Goal: Information Seeking & Learning: Learn about a topic

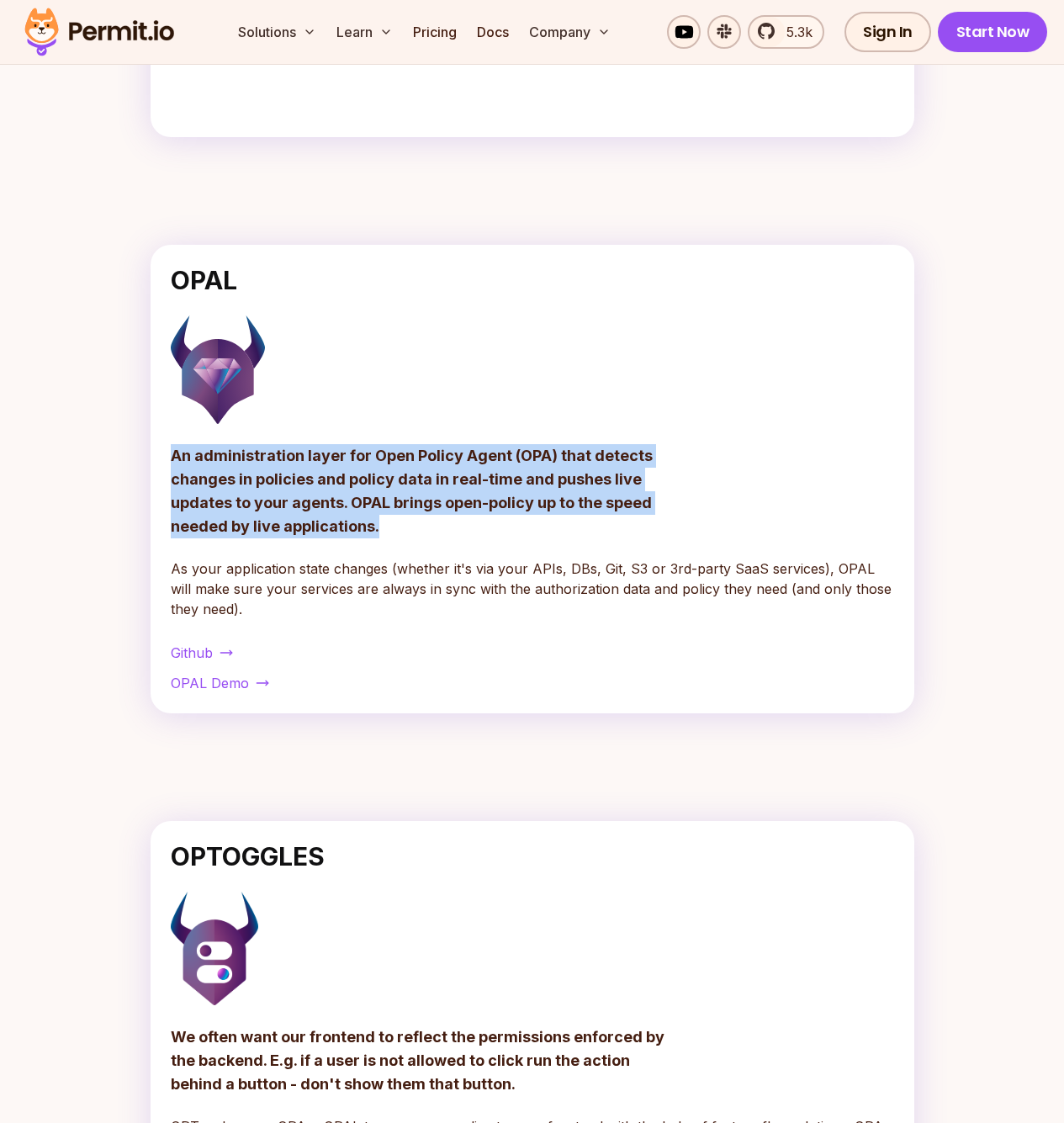
drag, startPoint x: 420, startPoint y: 517, endPoint x: 166, endPoint y: 454, distance: 261.7
click at [166, 454] on div "OPAL An administration layer for Open Policy Agent (OPA) that detects changes i…" at bounding box center [532, 479] width 764 height 469
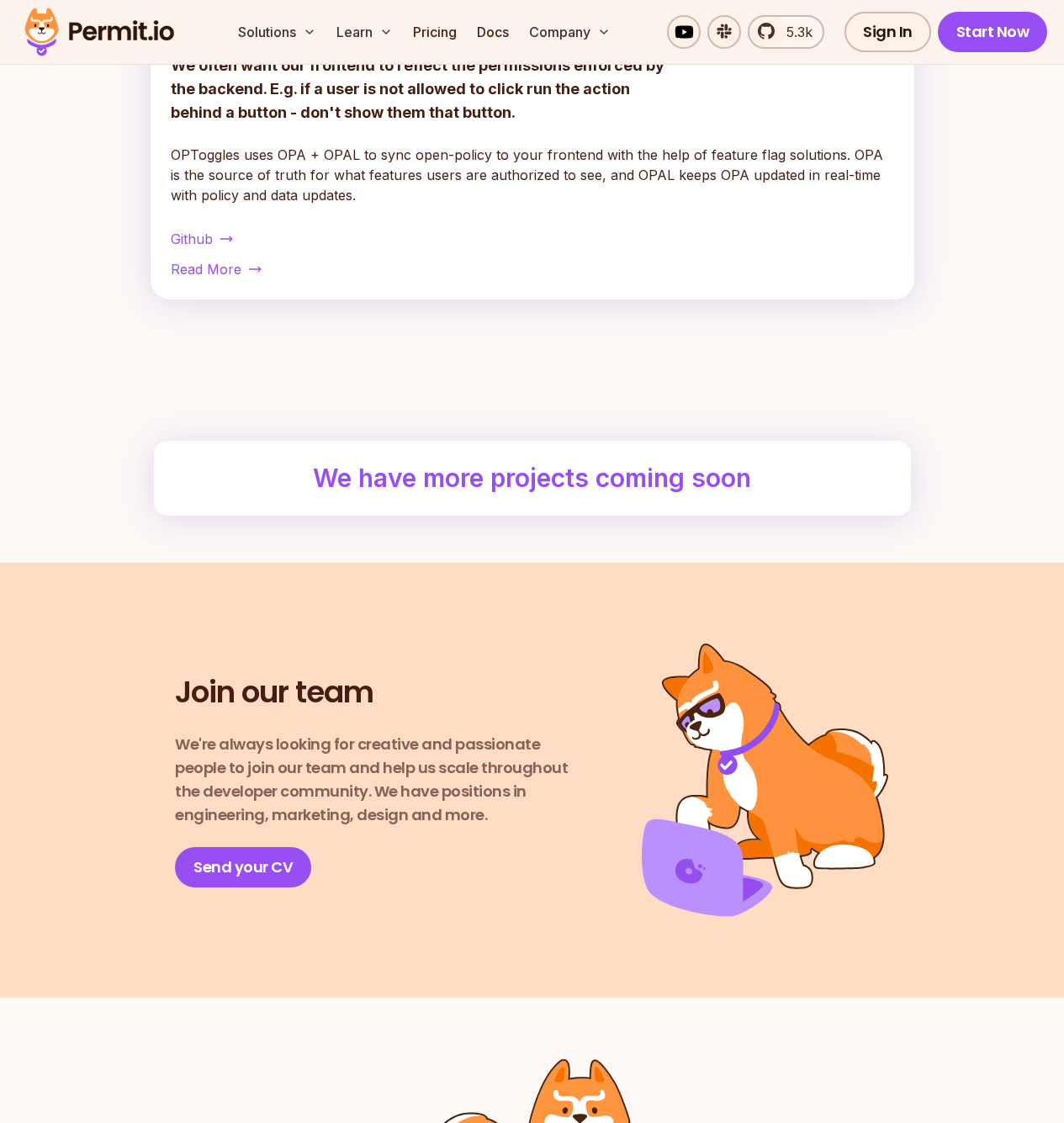
scroll to position [1412, 0]
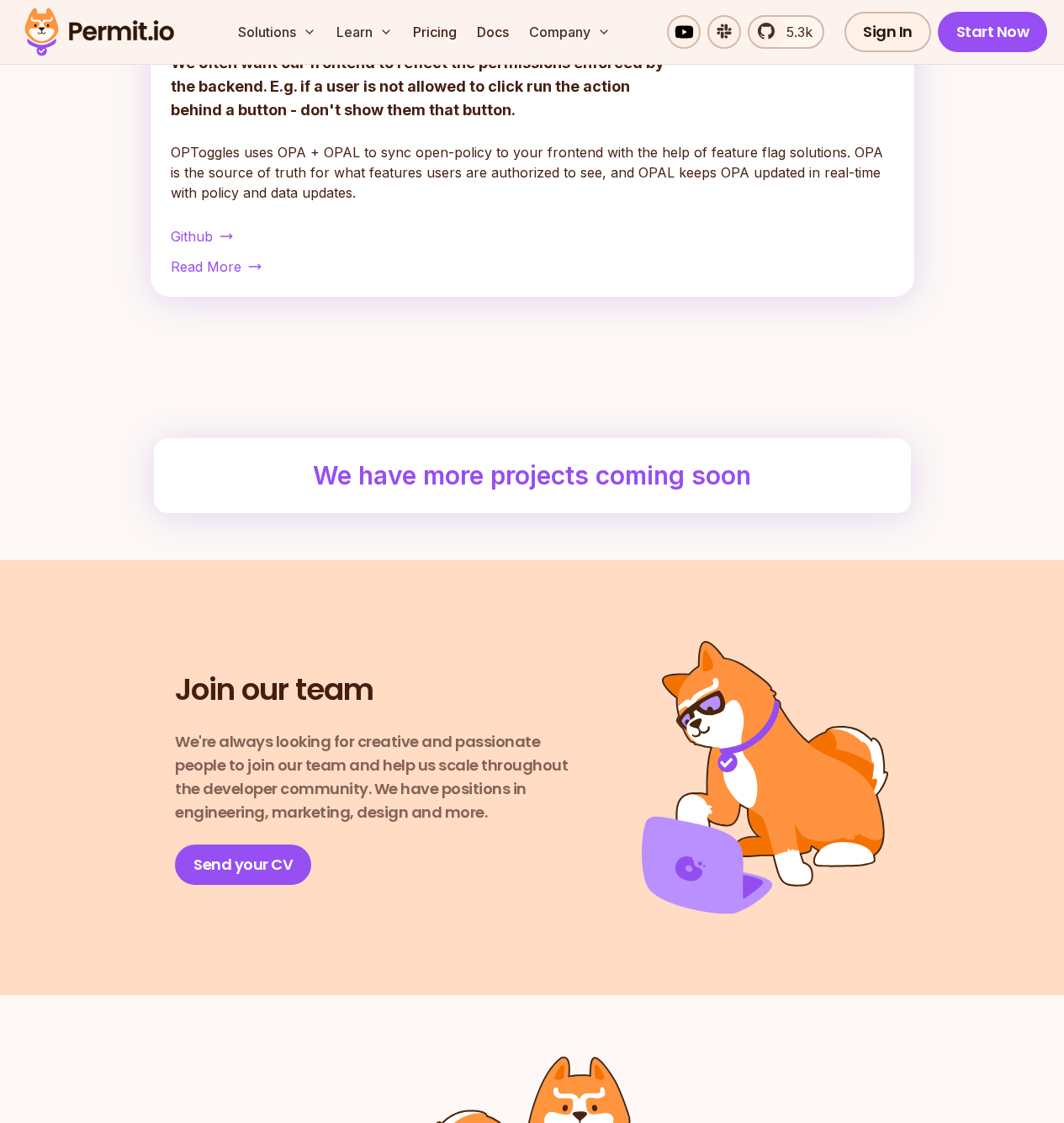
click at [497, 489] on h2 "We have more projects coming soon" at bounding box center [532, 476] width 438 height 34
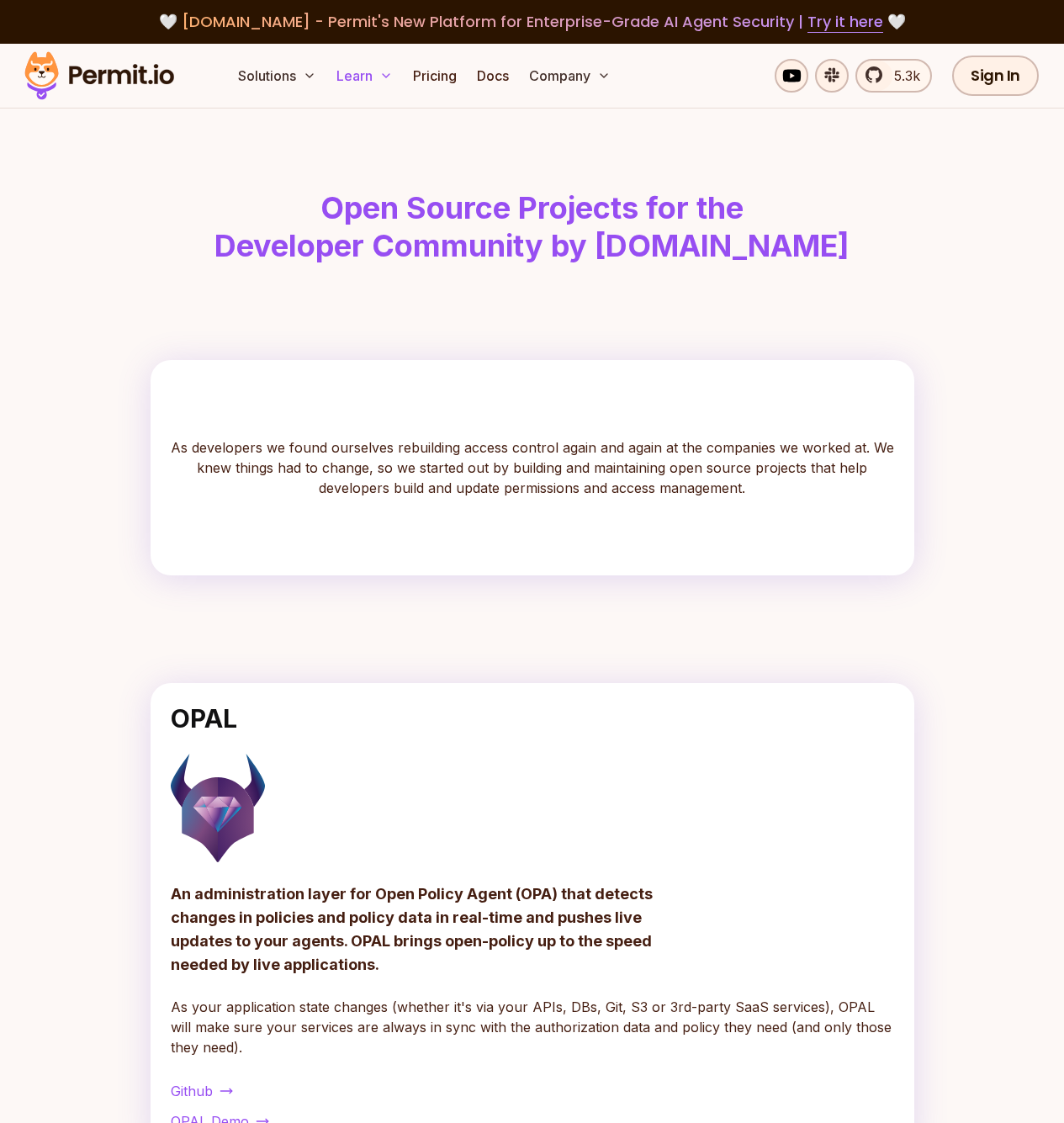
scroll to position [0, 0]
click at [162, 81] on img at bounding box center [100, 75] width 165 height 57
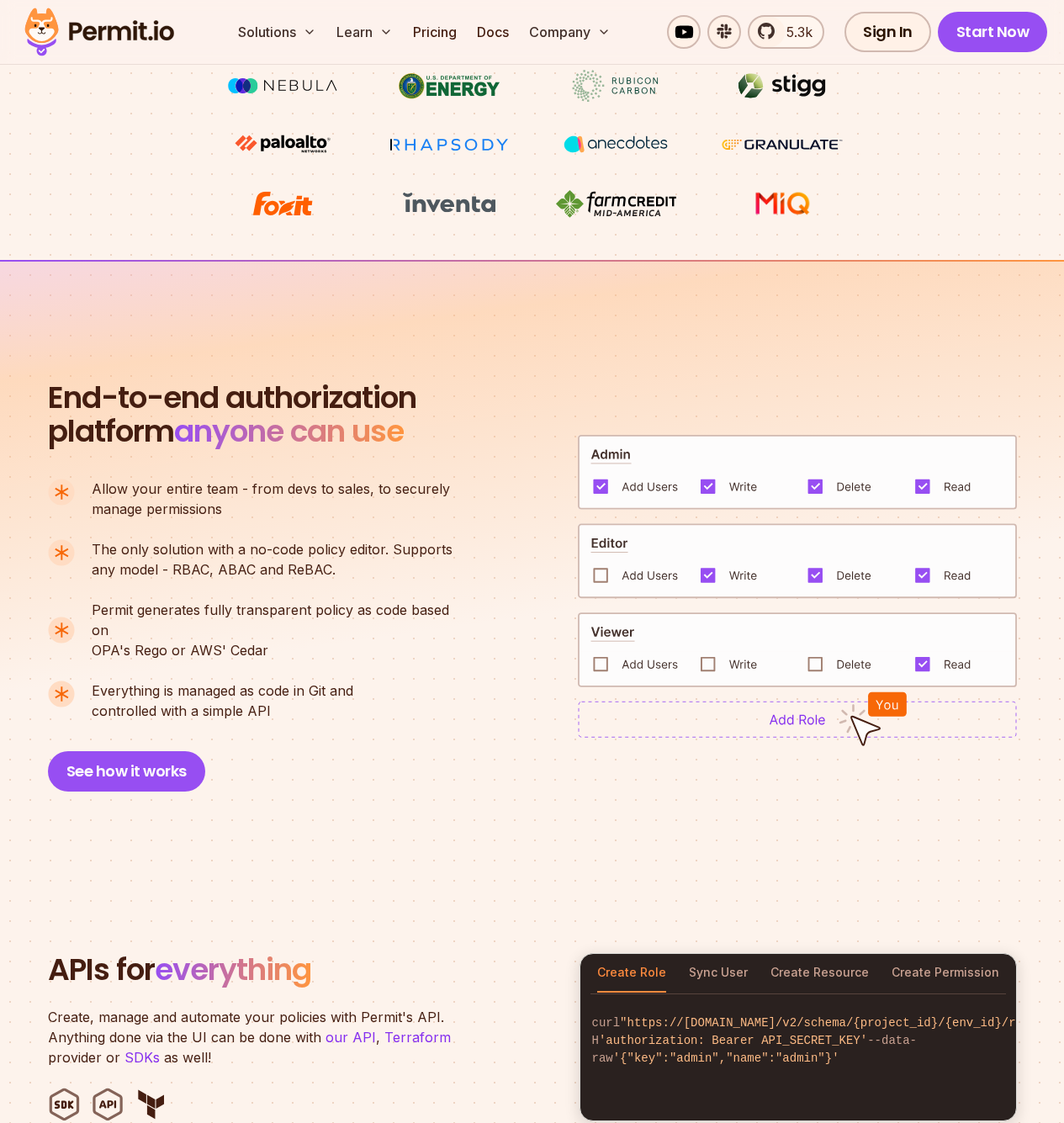
scroll to position [907, 0]
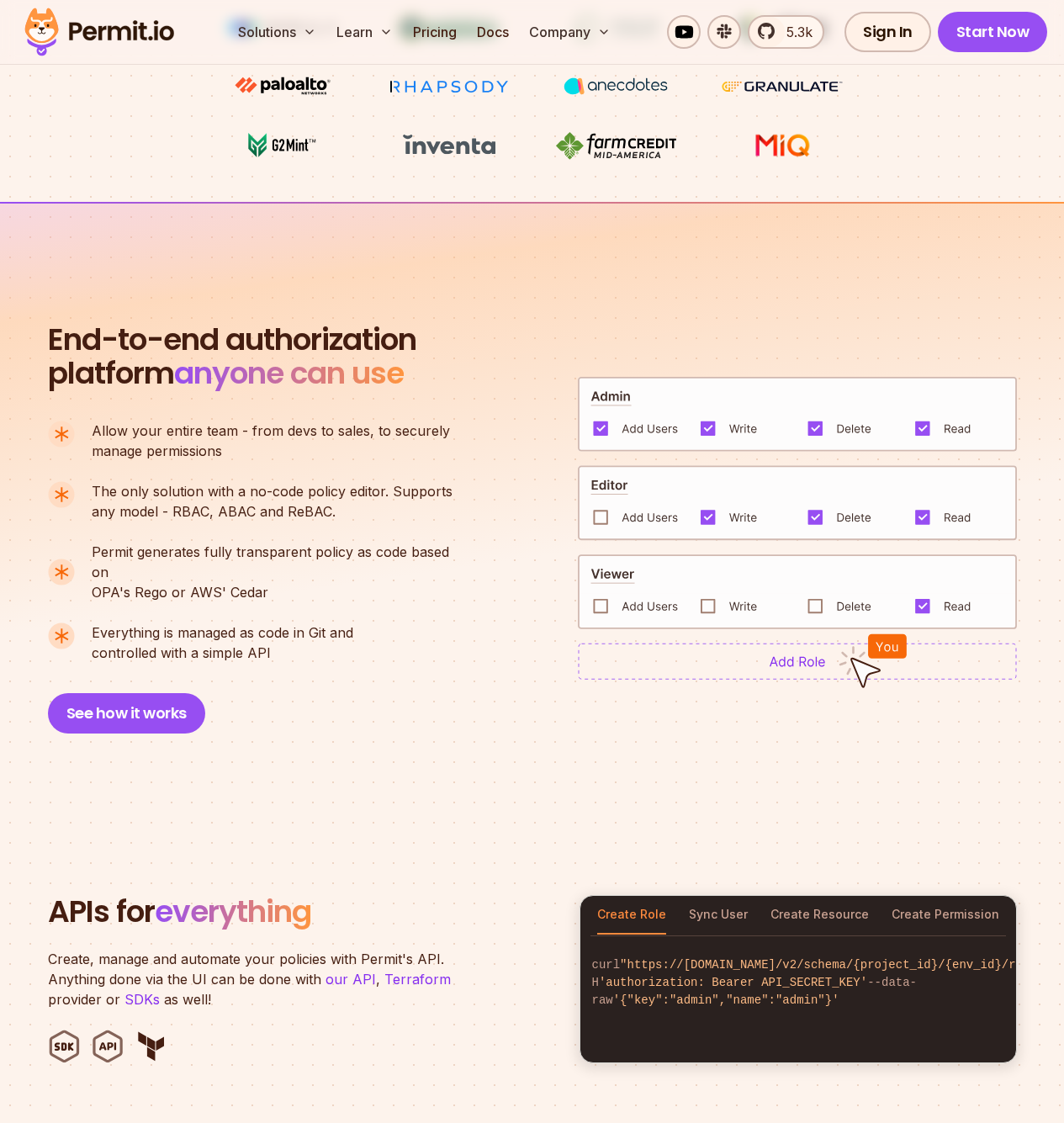
click at [597, 512] on img at bounding box center [797, 503] width 439 height 75
click at [812, 662] on img at bounding box center [797, 661] width 439 height 37
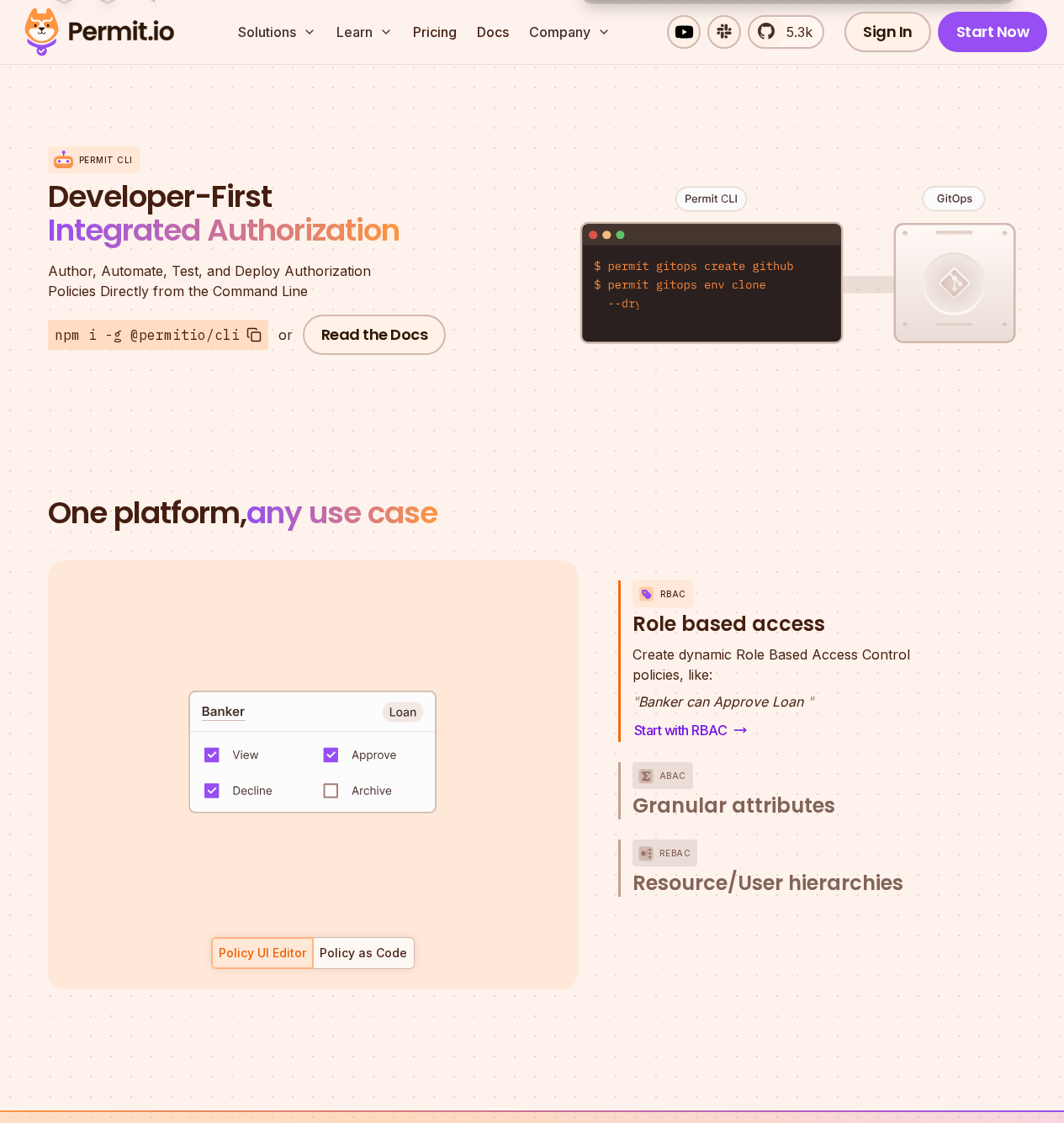
scroll to position [1968, 0]
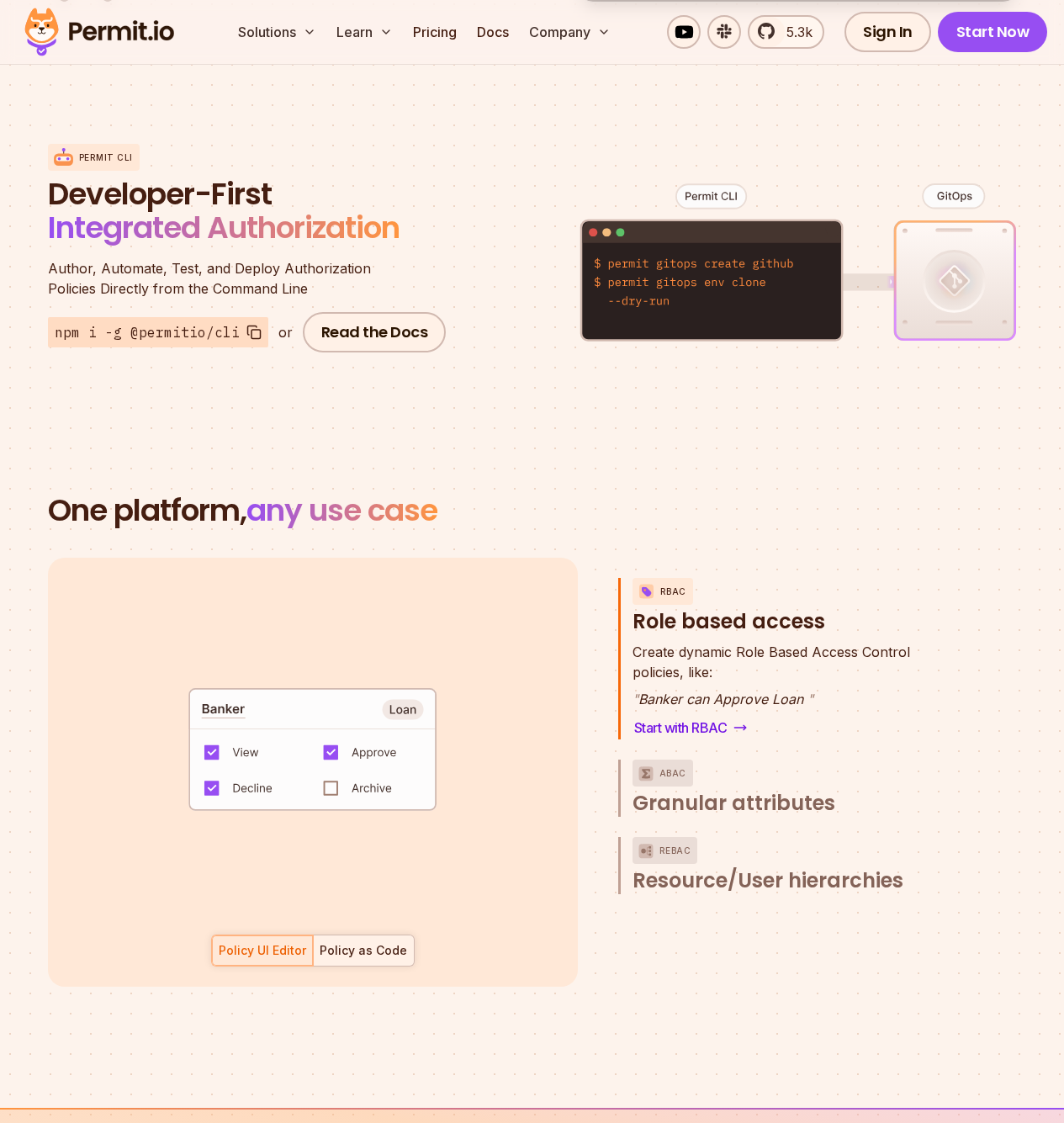
click at [356, 943] on div "Policy as Code" at bounding box center [363, 951] width 87 height 17
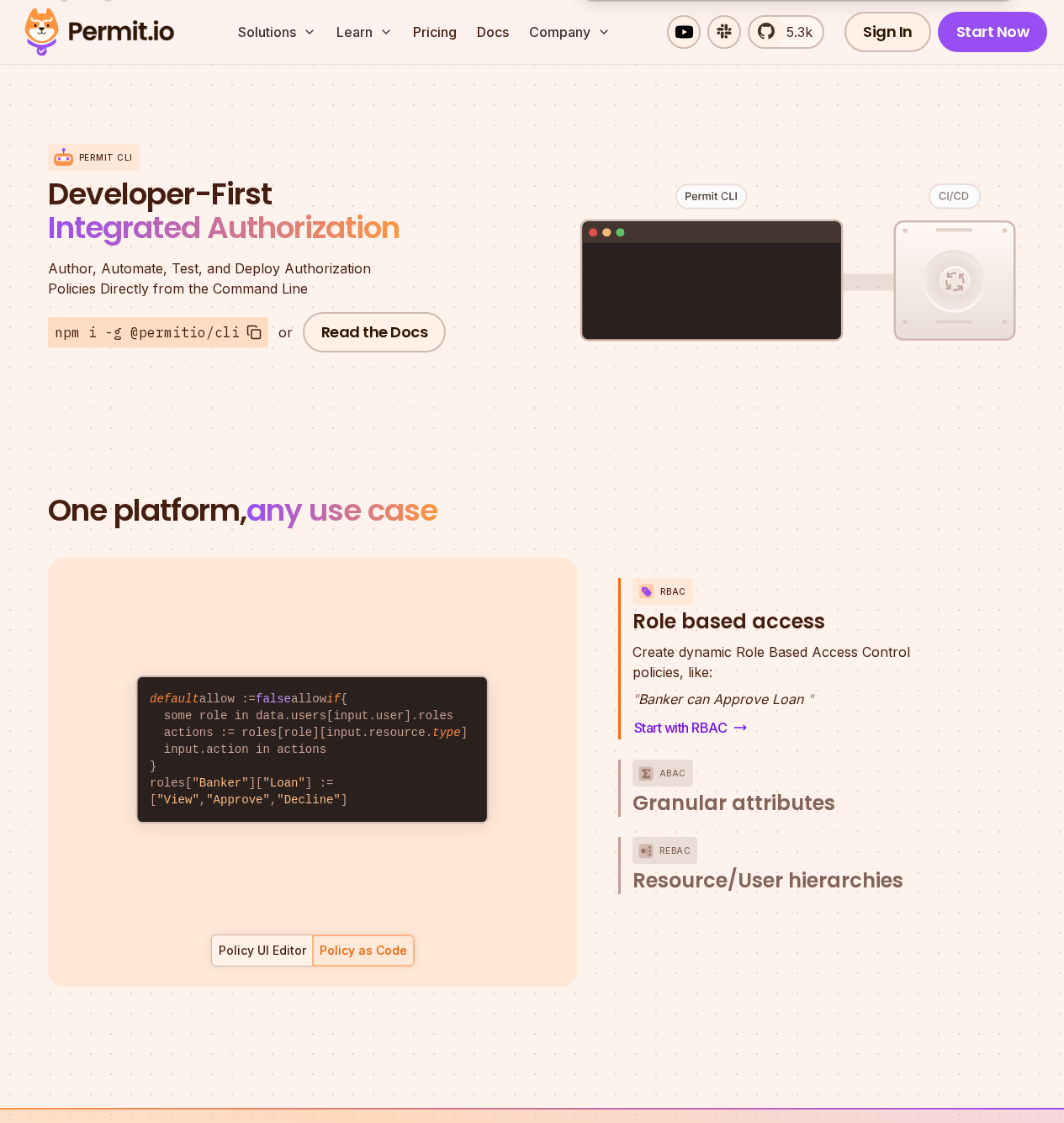
click at [275, 943] on div "Policy UI Editor" at bounding box center [262, 951] width 87 height 17
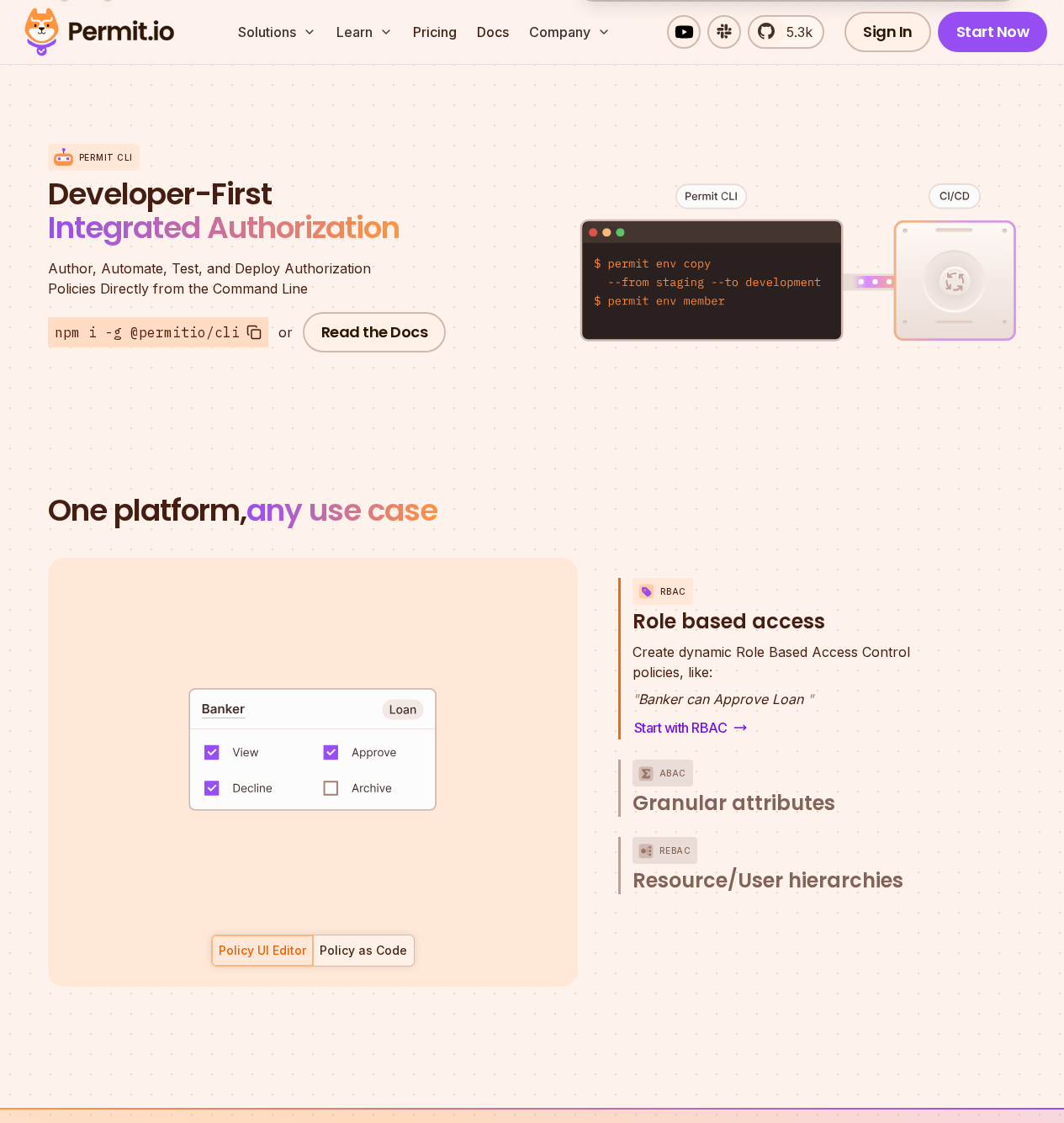
click at [374, 943] on div "Policy as Code" at bounding box center [363, 951] width 87 height 17
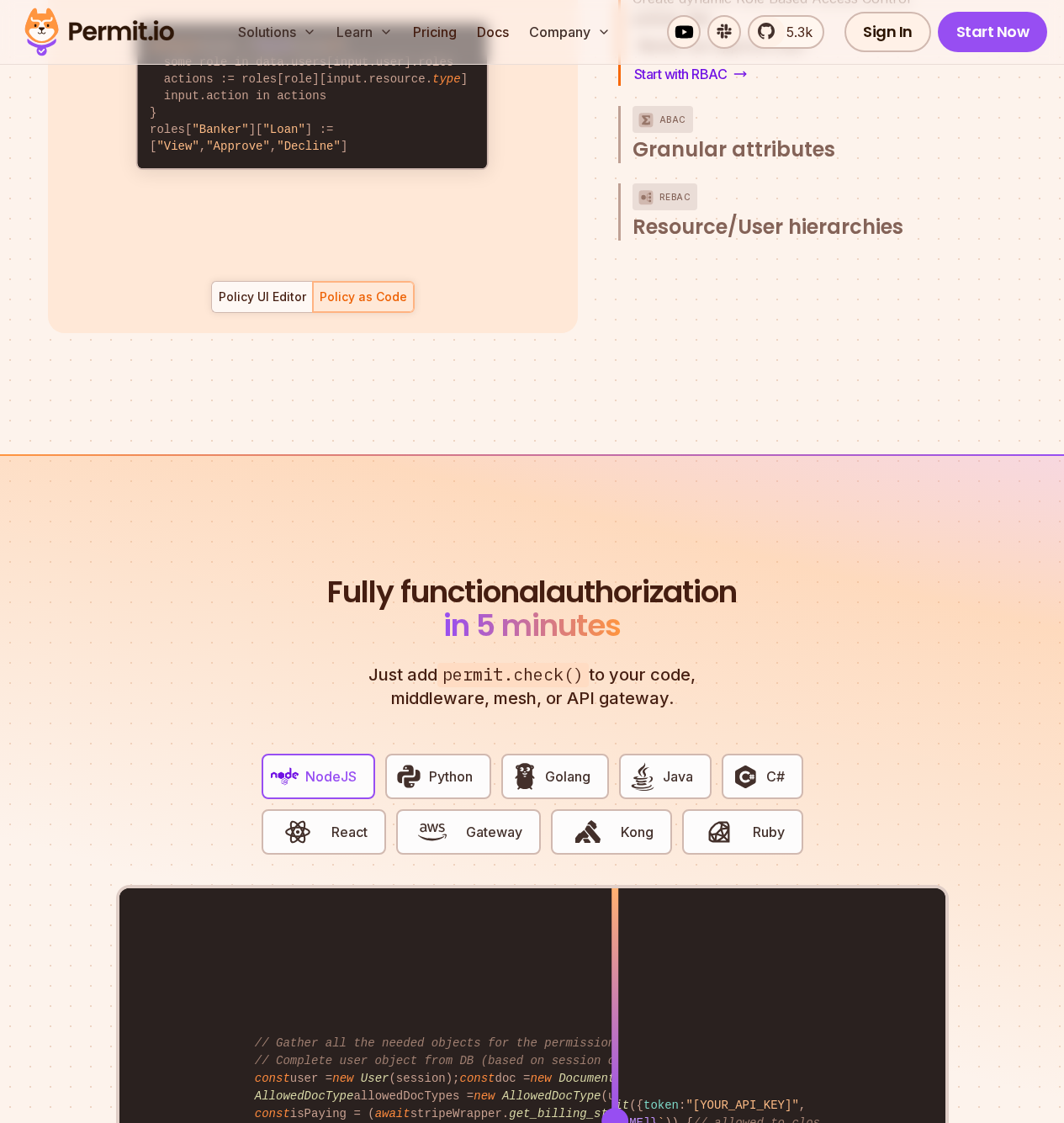
scroll to position [2965, 0]
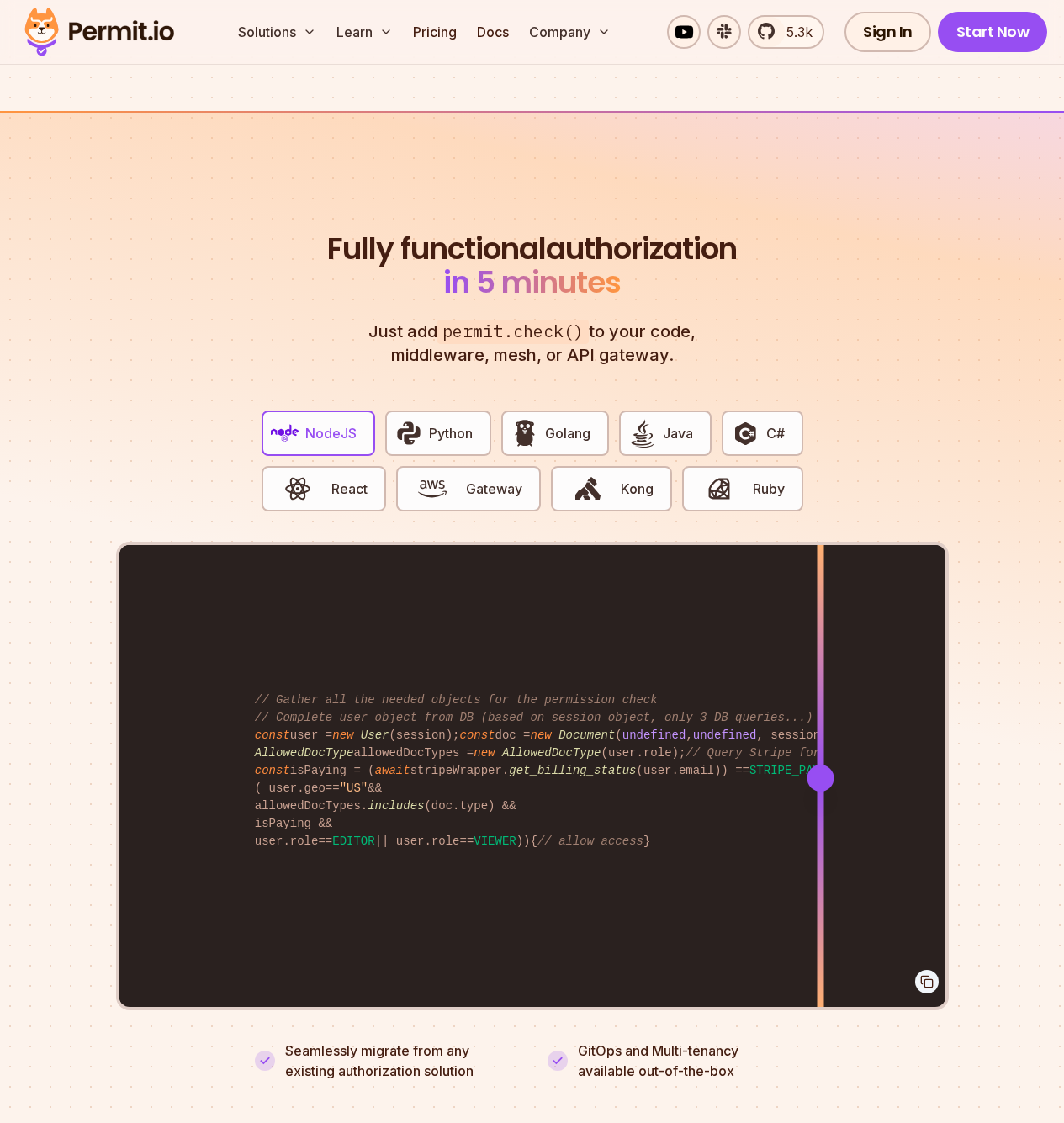
drag, startPoint x: 622, startPoint y: 762, endPoint x: 821, endPoint y: 806, distance: 203.8
click at [821, 806] on div at bounding box center [820, 776] width 6 height 464
click at [465, 423] on span "Python" at bounding box center [451, 433] width 44 height 20
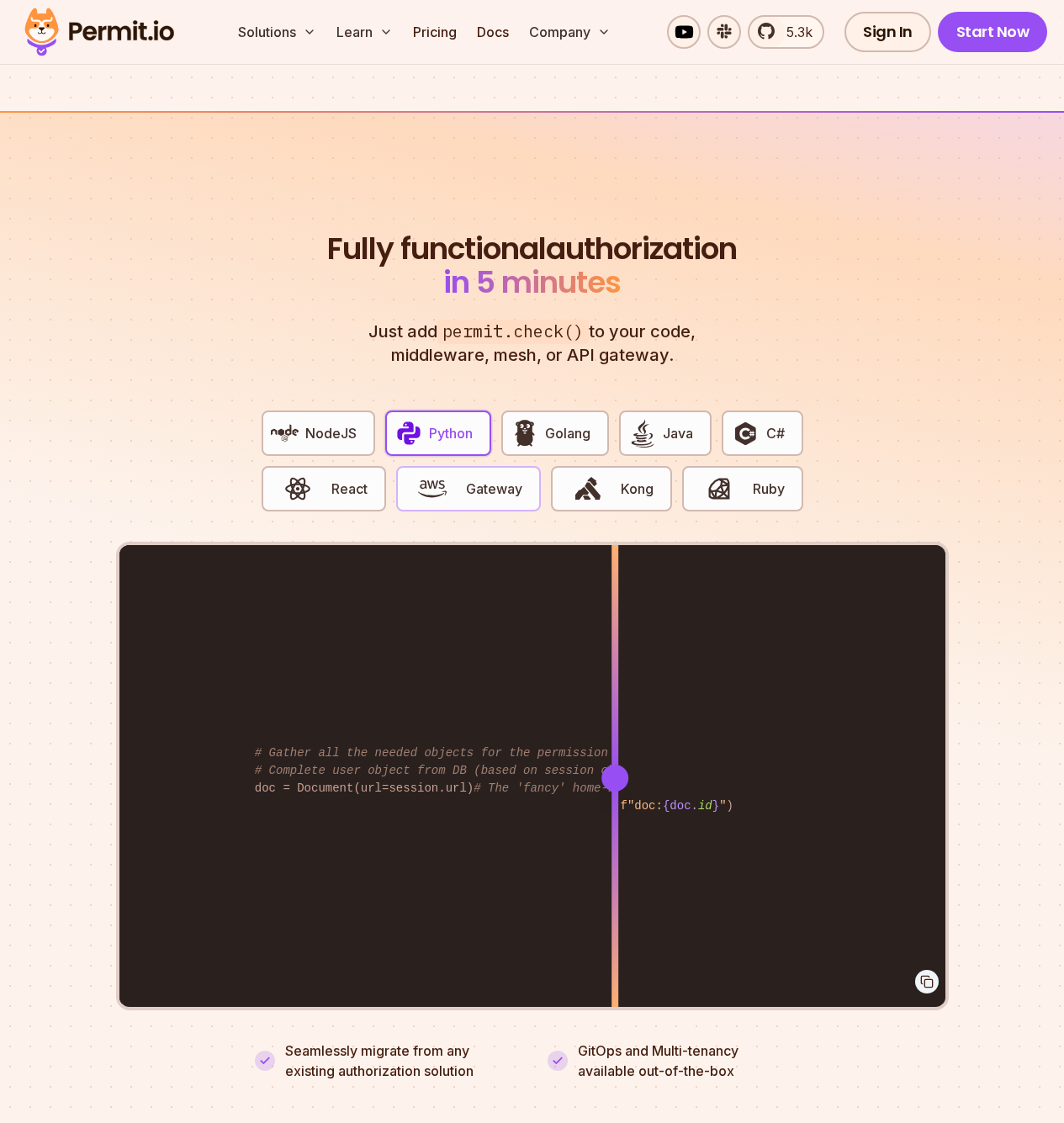
click at [453, 466] on button "Gateway" at bounding box center [468, 488] width 145 height 46
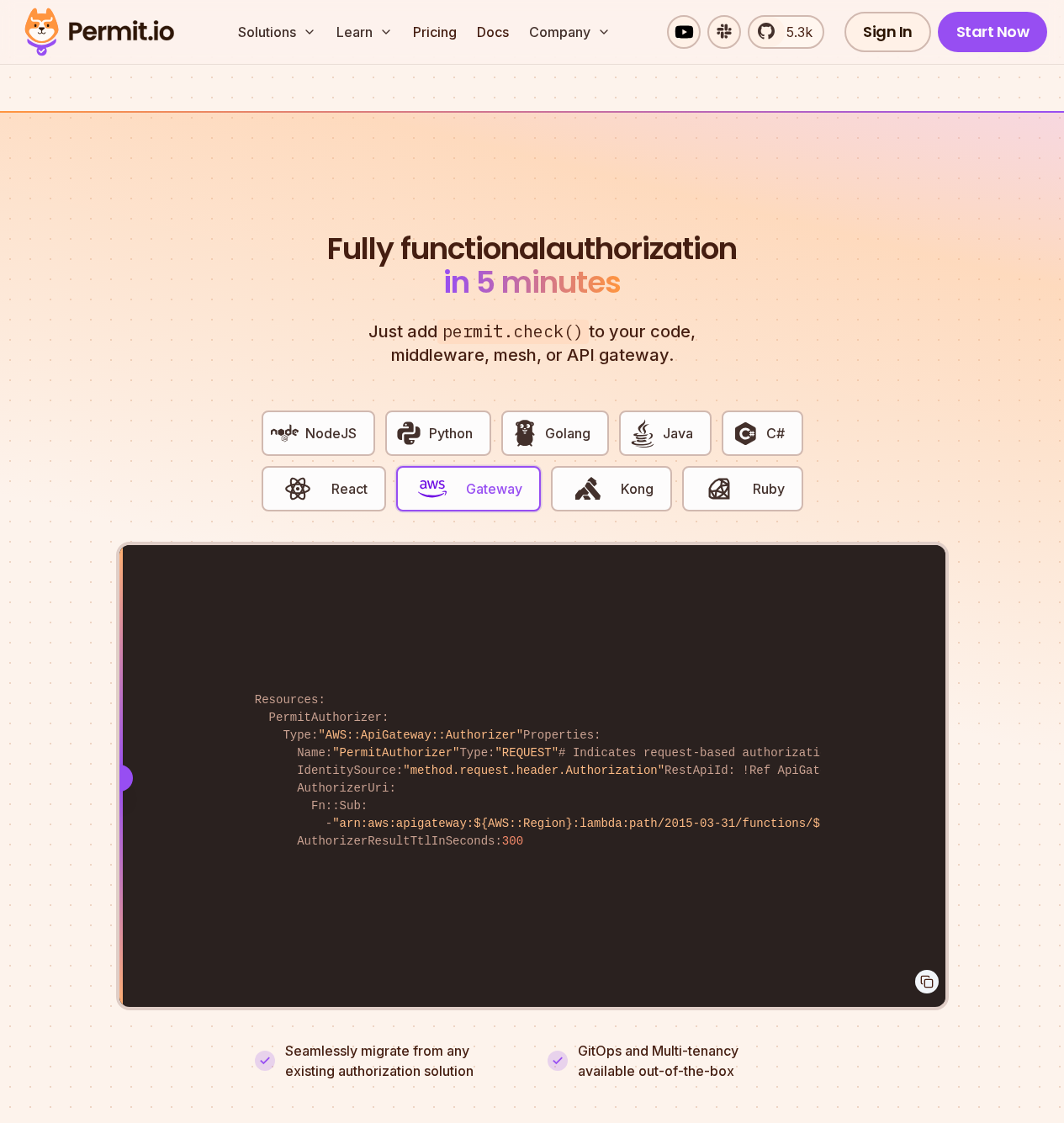
drag, startPoint x: 617, startPoint y: 750, endPoint x: 0, endPoint y: 946, distance: 647.4
click at [0, 946] on section "Fully functional authorization in 5 minutes Just add permit.check() to your cod…" at bounding box center [532, 636] width 1064 height 1050
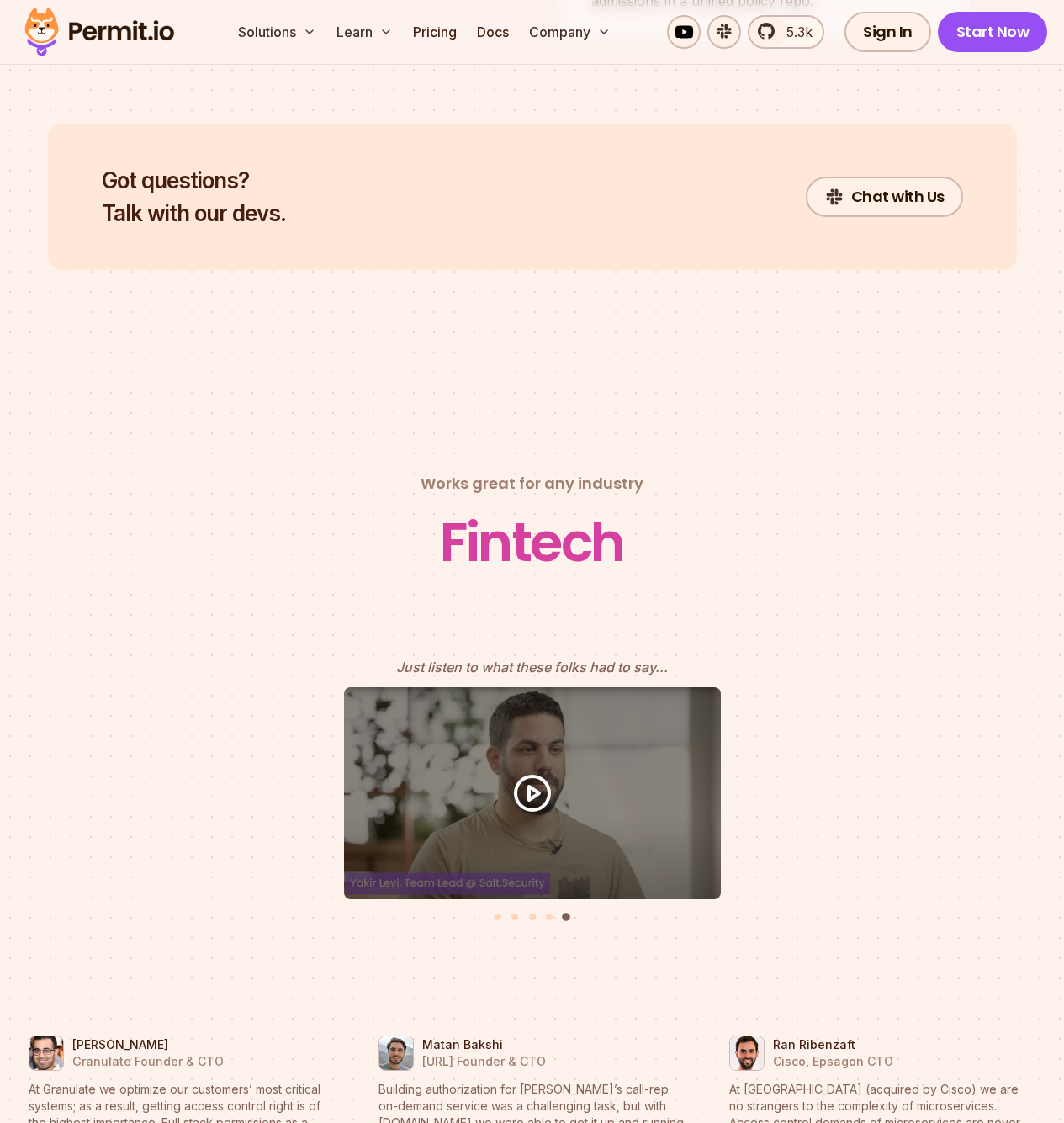
scroll to position [6885, 0]
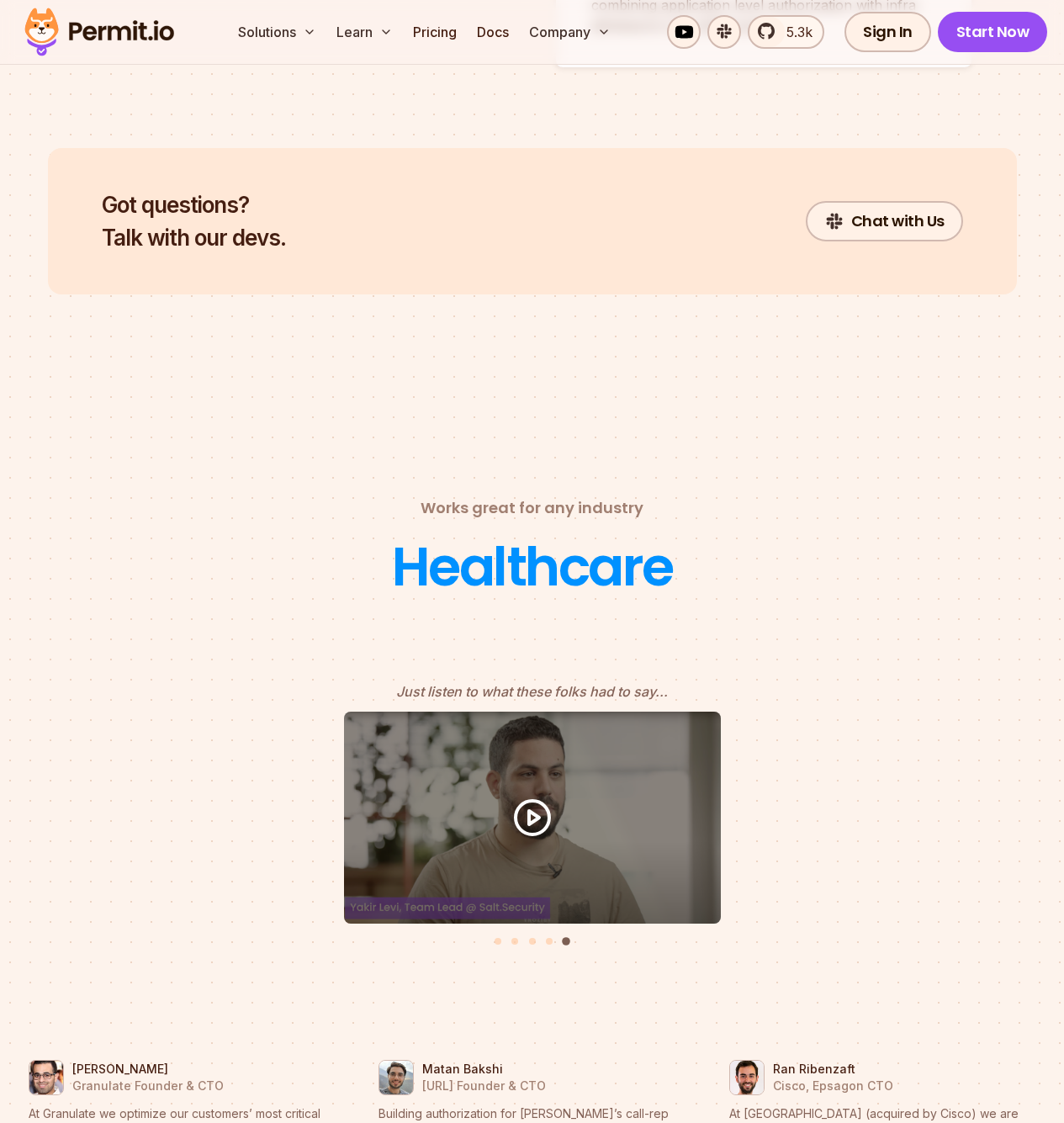
click at [534, 546] on div "Healthcare" at bounding box center [532, 566] width 281 height 67
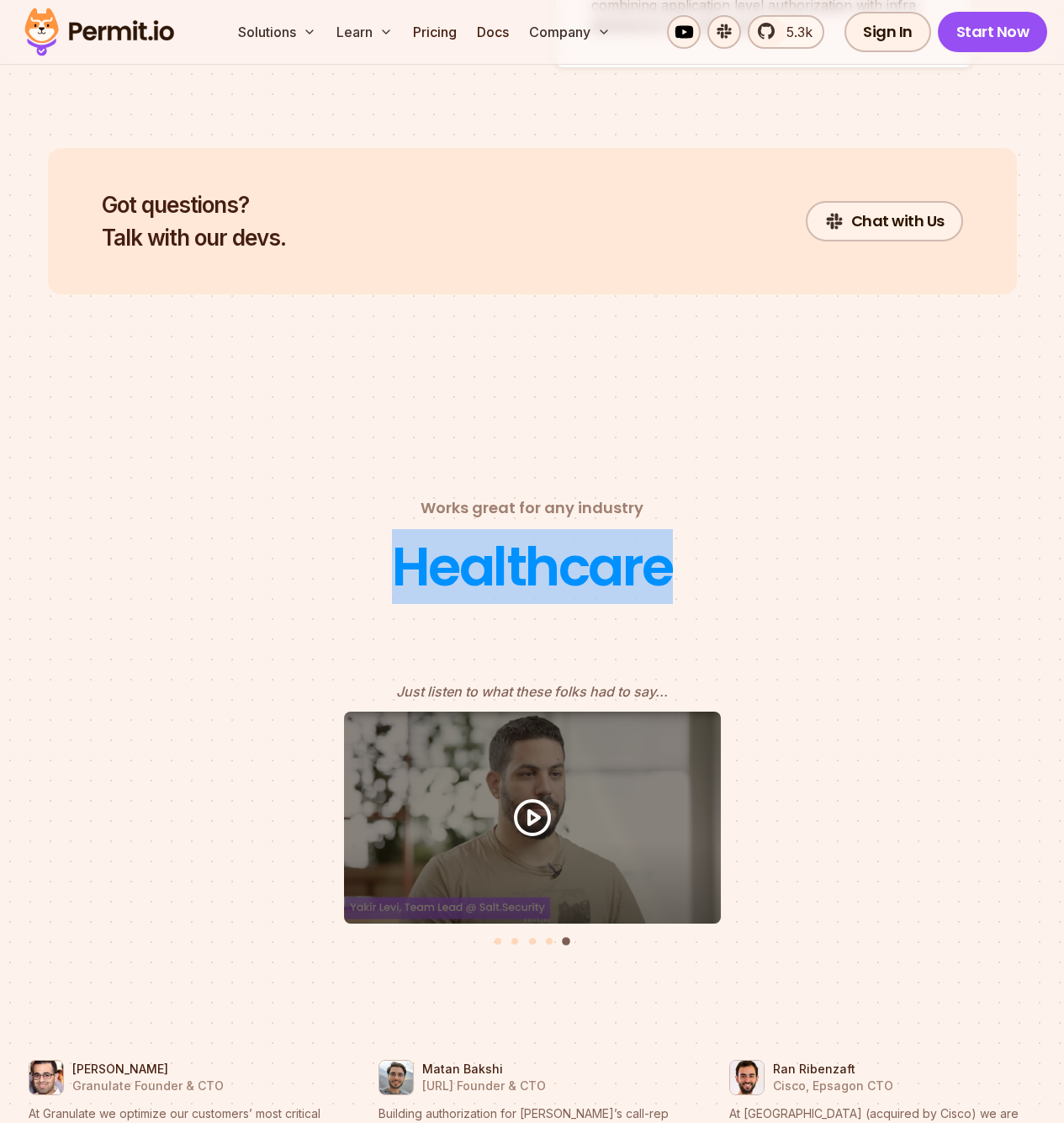
click at [534, 546] on div "Healthcare" at bounding box center [532, 566] width 281 height 67
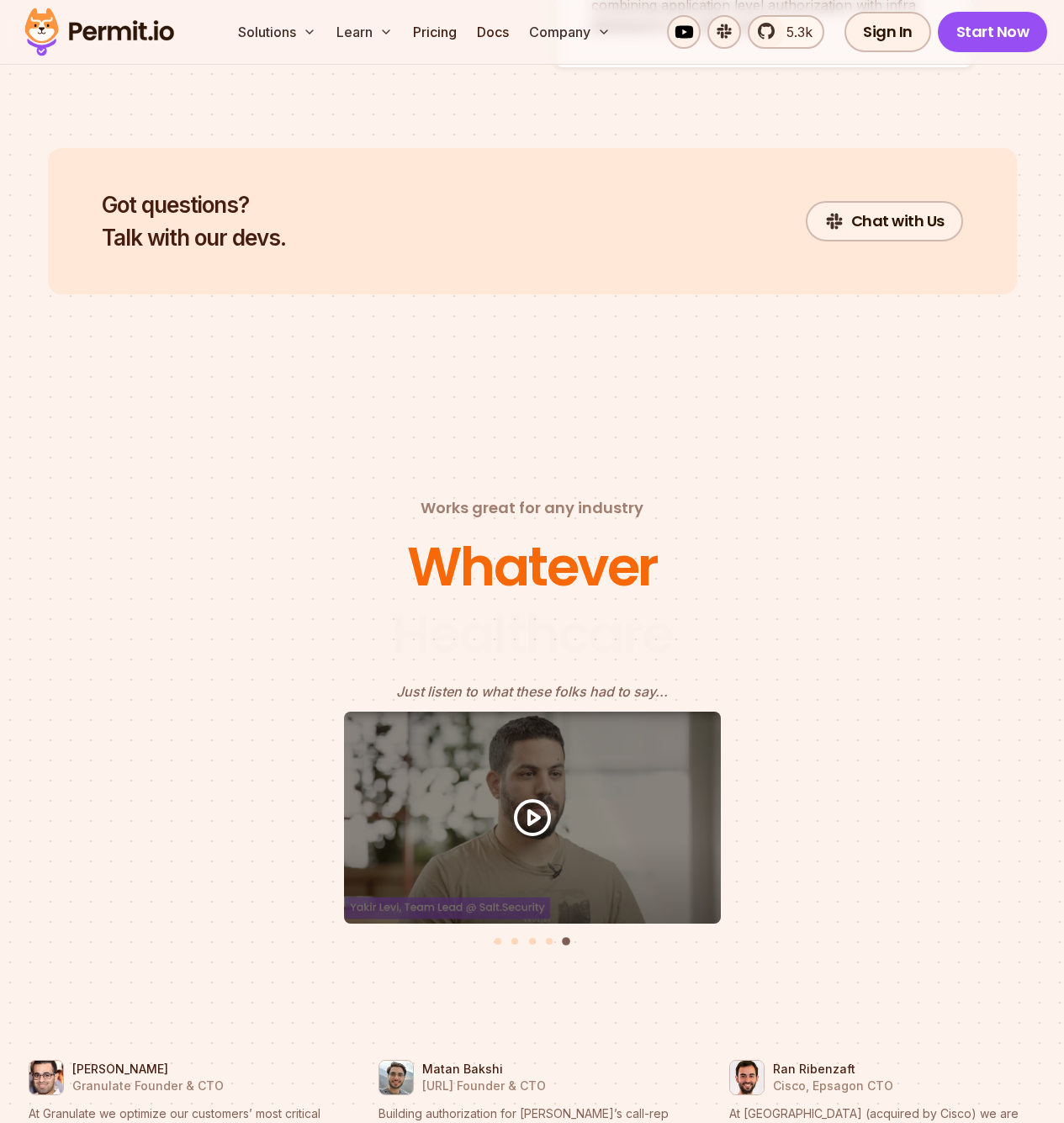
click at [534, 546] on div "Whatever" at bounding box center [532, 566] width 251 height 67
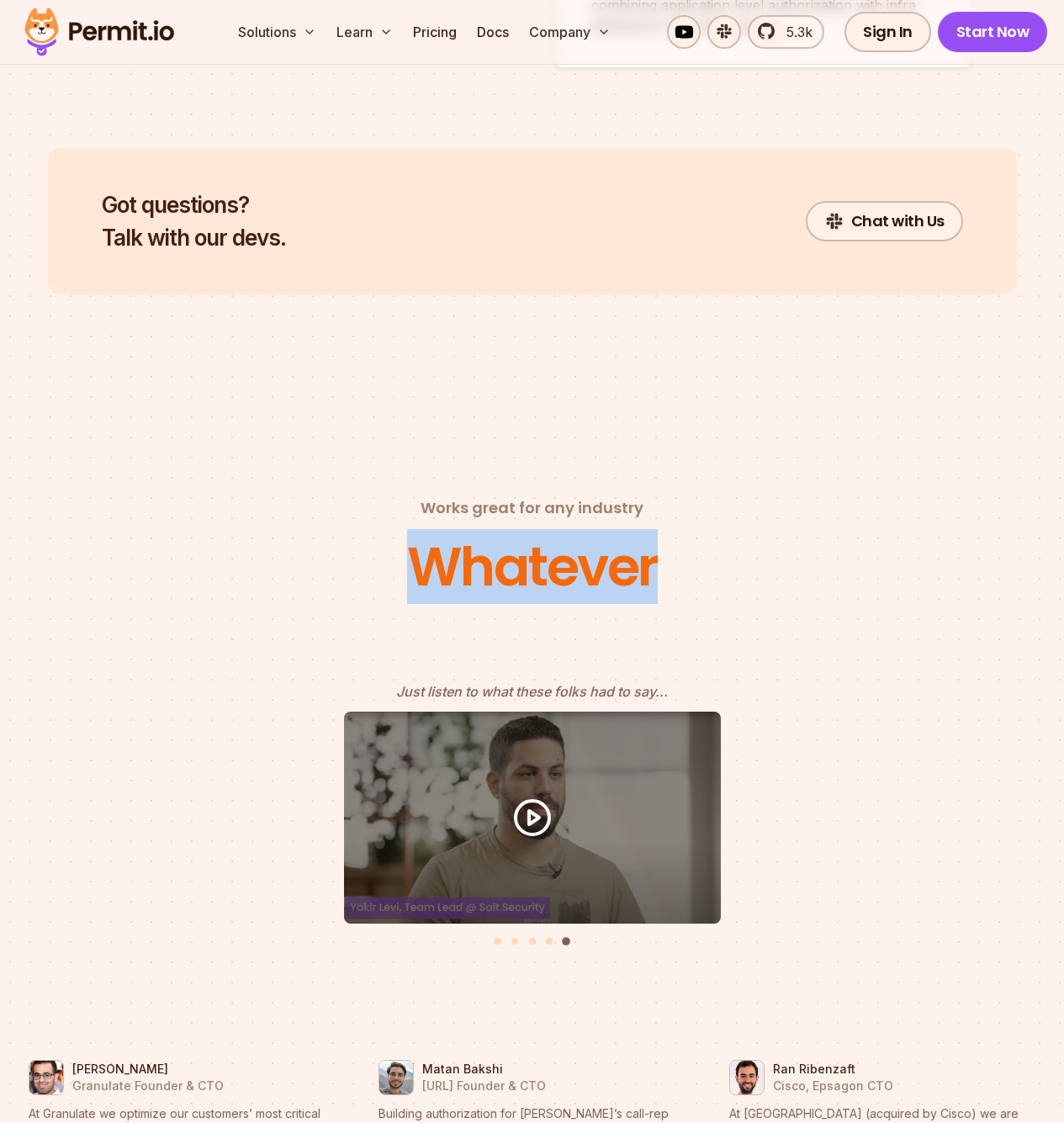
click at [534, 546] on div "Whatever" at bounding box center [532, 566] width 251 height 67
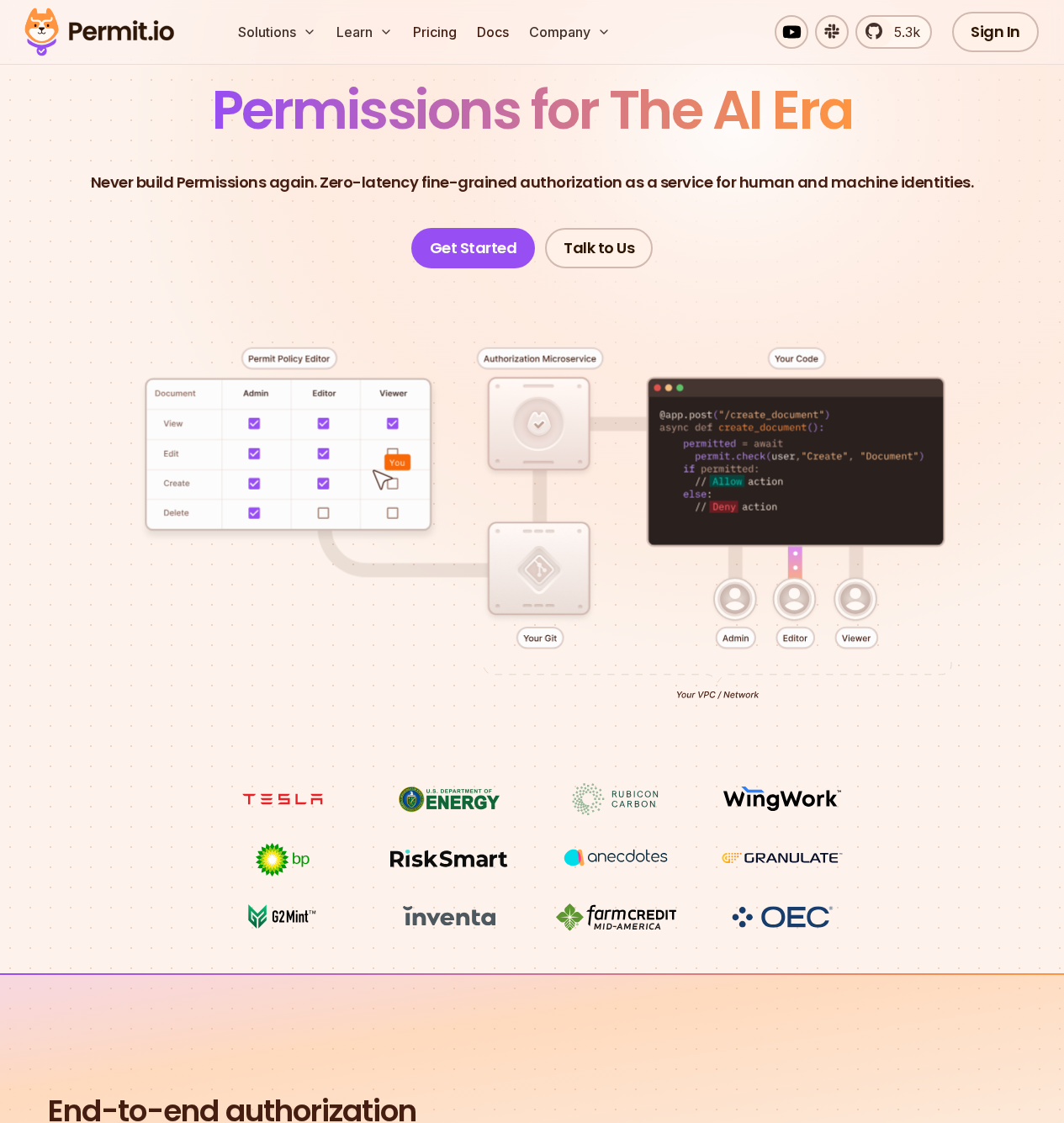
scroll to position [135, 0]
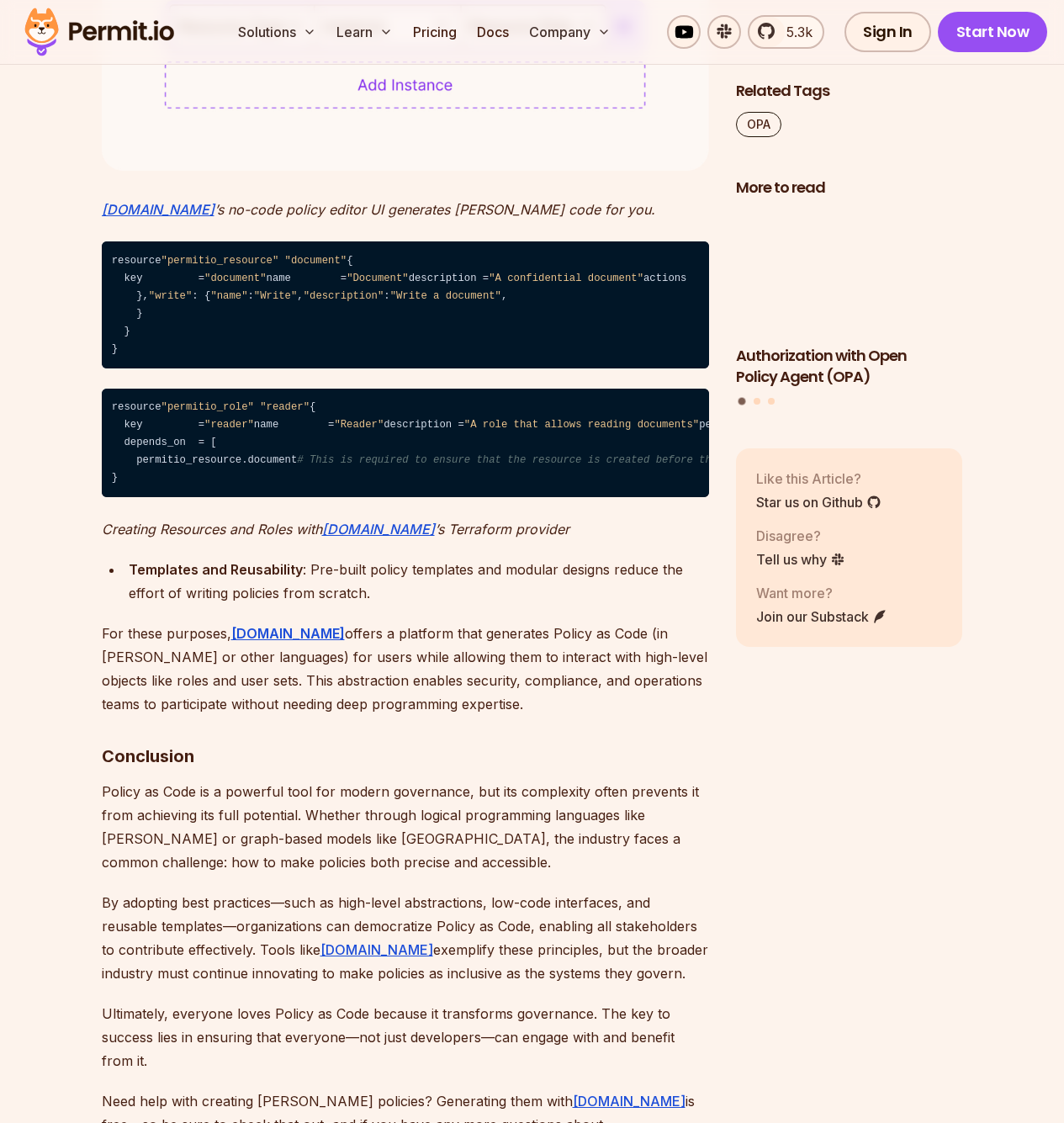
scroll to position [5278, 0]
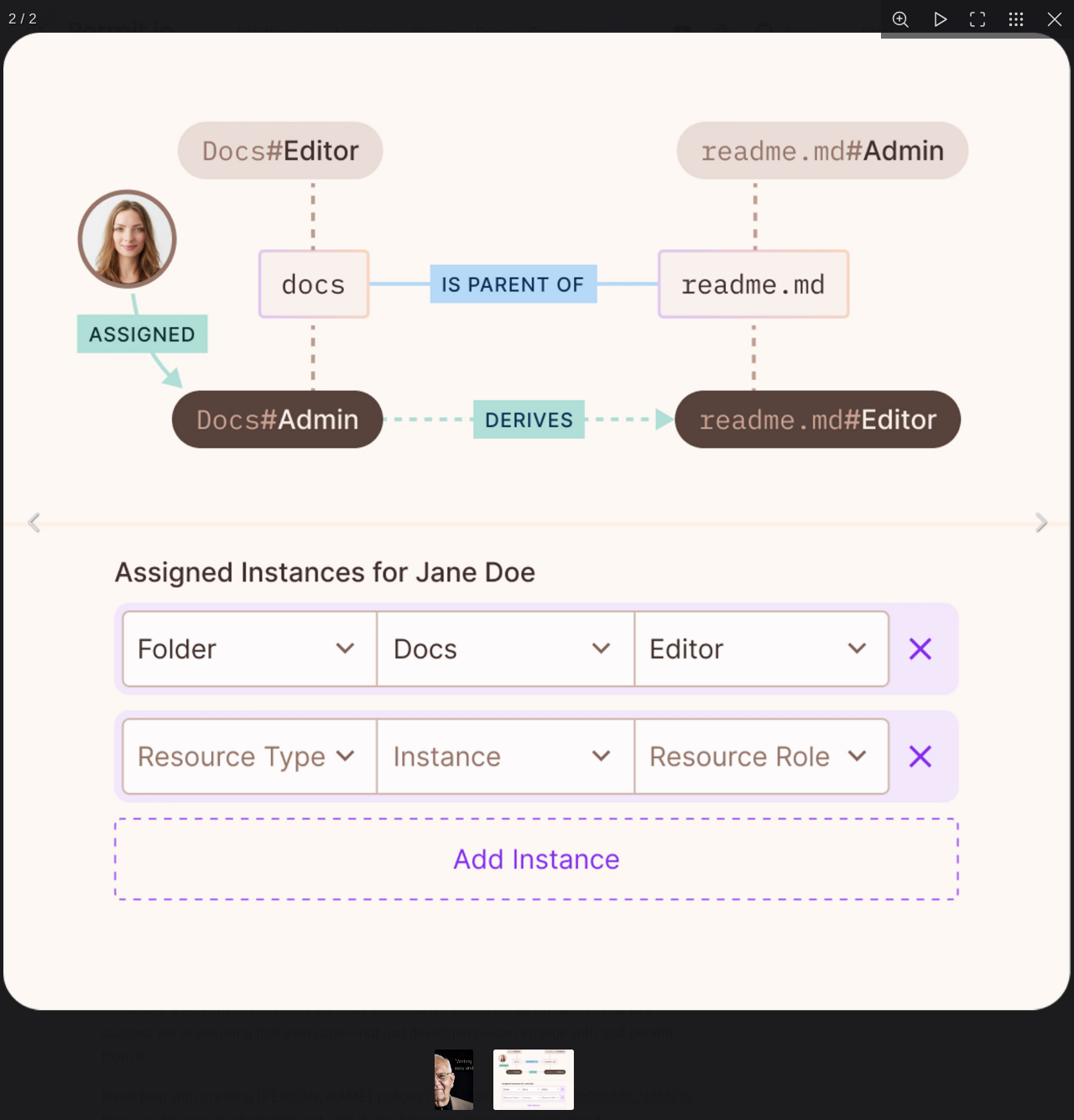
click at [114, 485] on img "You can close this modal content with the ESC key" at bounding box center [537, 521] width 1067 height 977
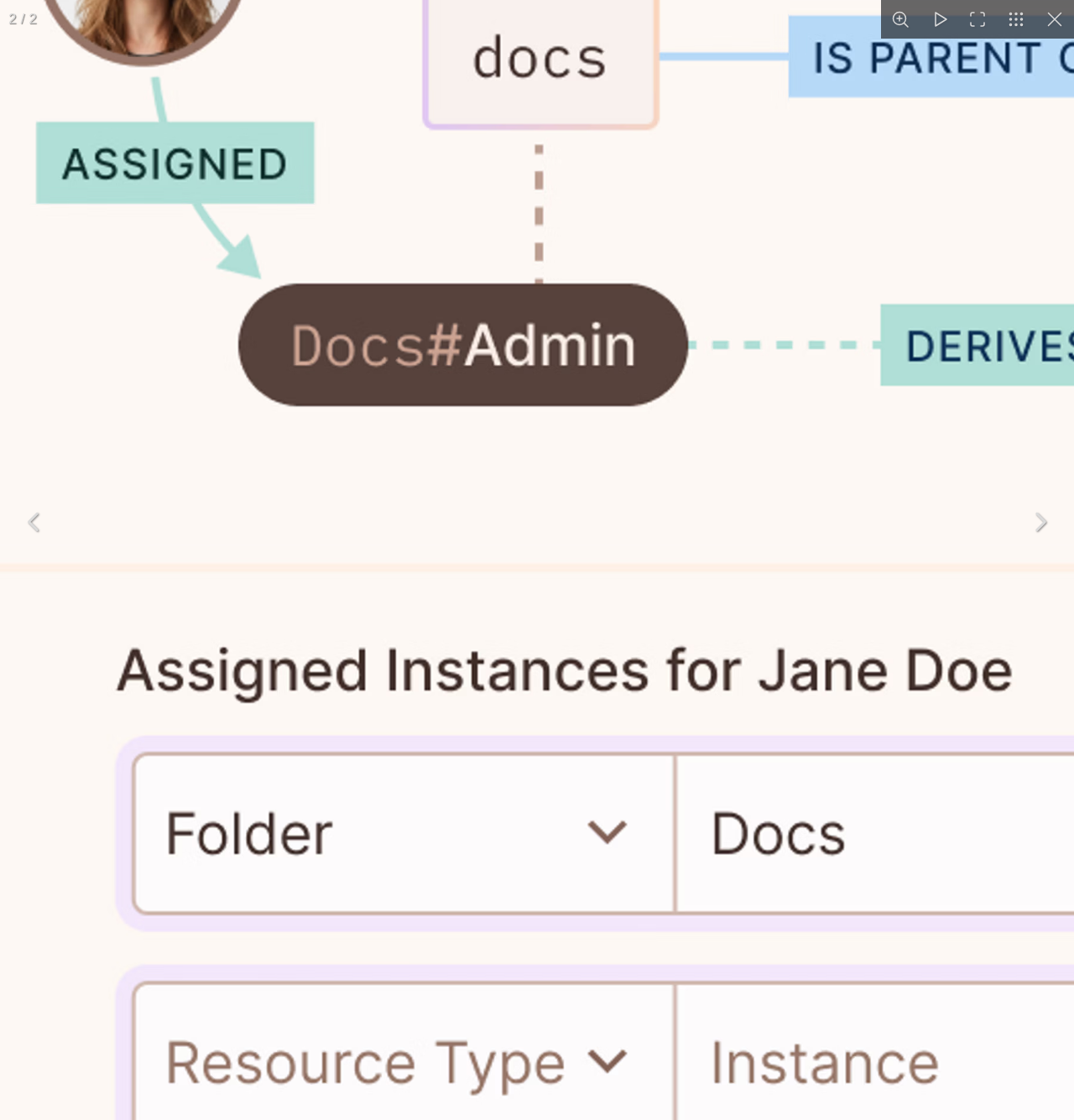
click at [232, 523] on img "You can close this modal content with the ESC key" at bounding box center [1016, 562] width 2274 height 2082
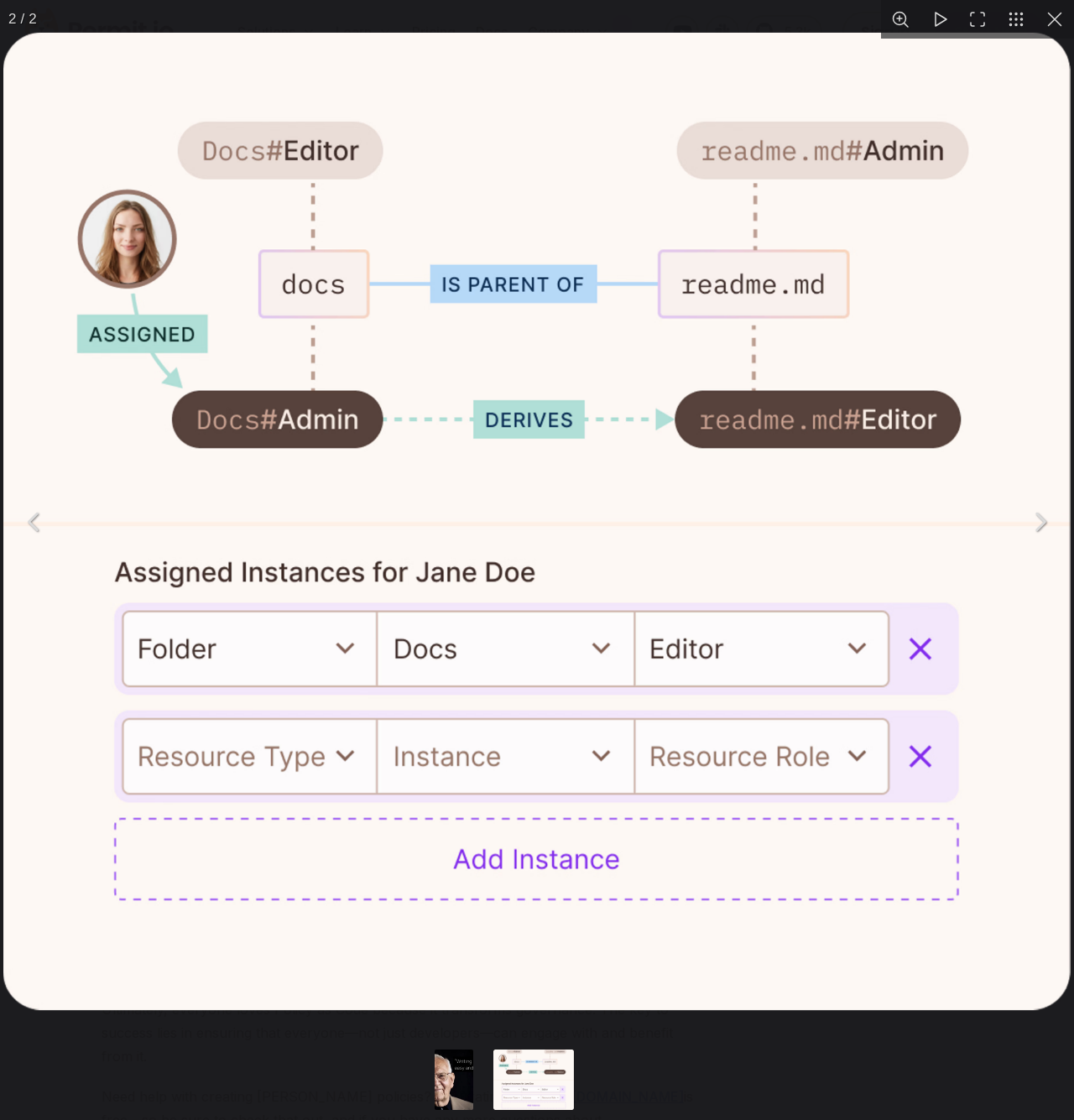
click at [1054, 20] on button "You can close this modal content with the ESC key" at bounding box center [1053, 19] width 38 height 38
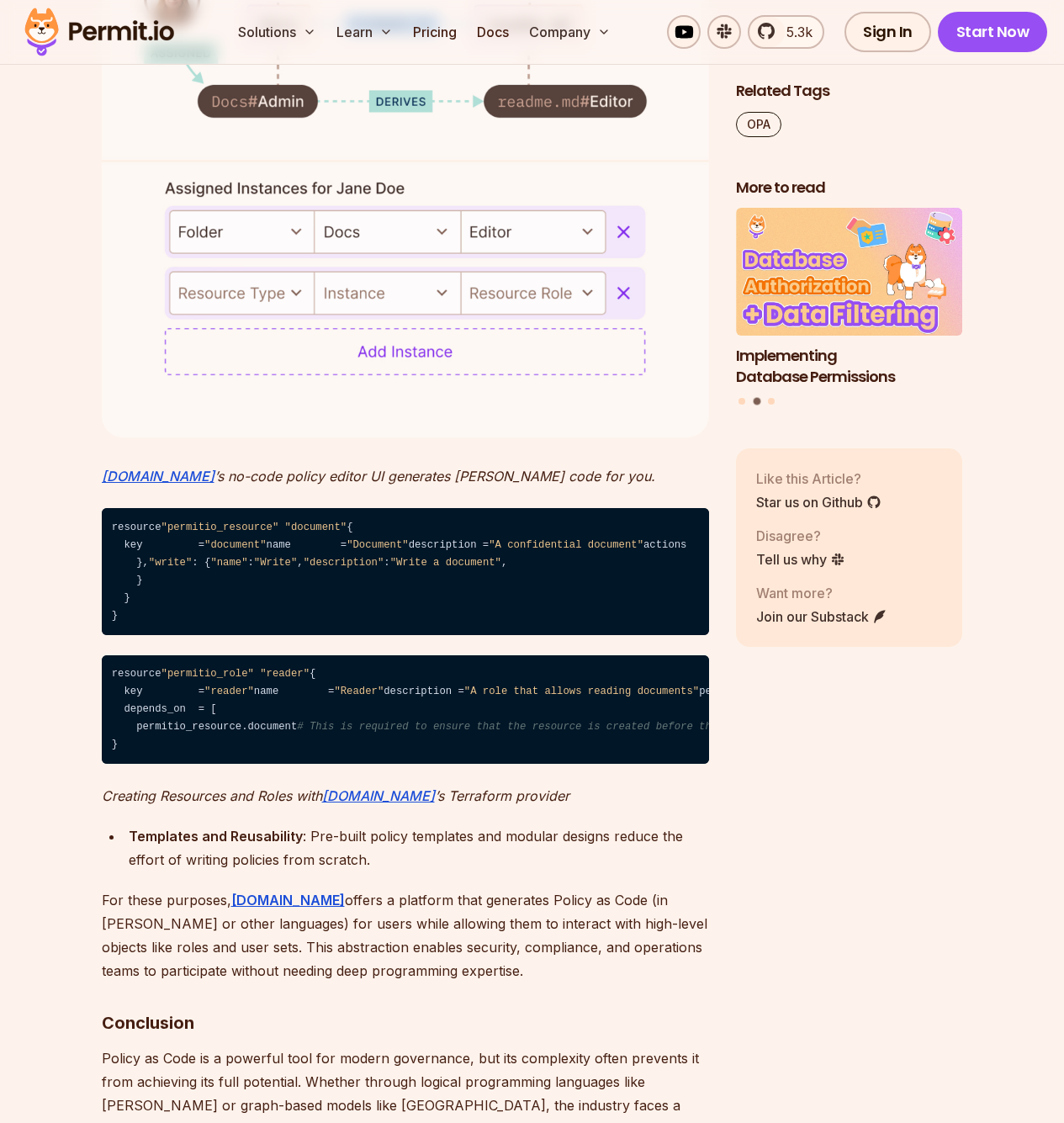
scroll to position [4793, 0]
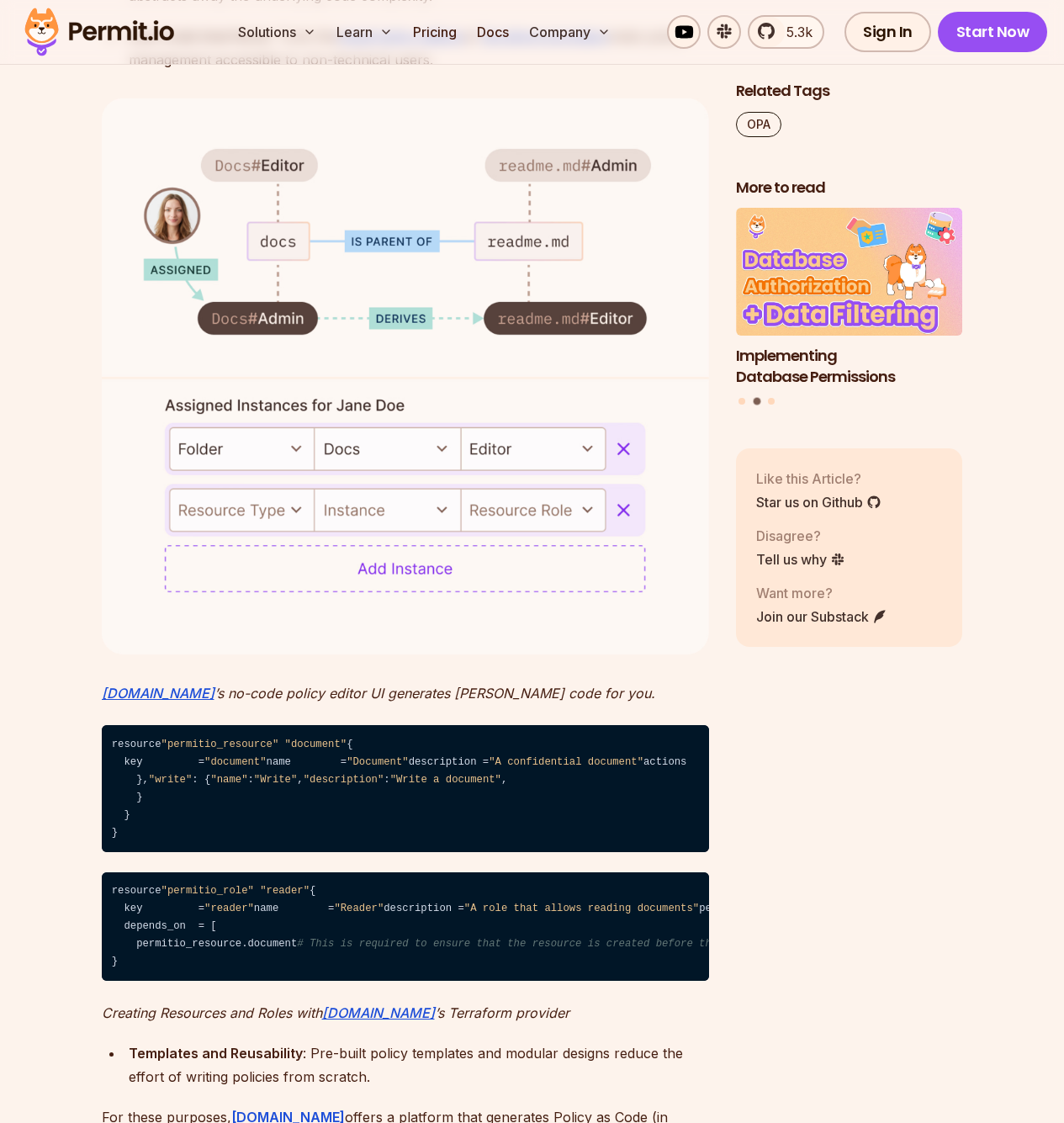
click at [59, 29] on img at bounding box center [100, 32] width 165 height 57
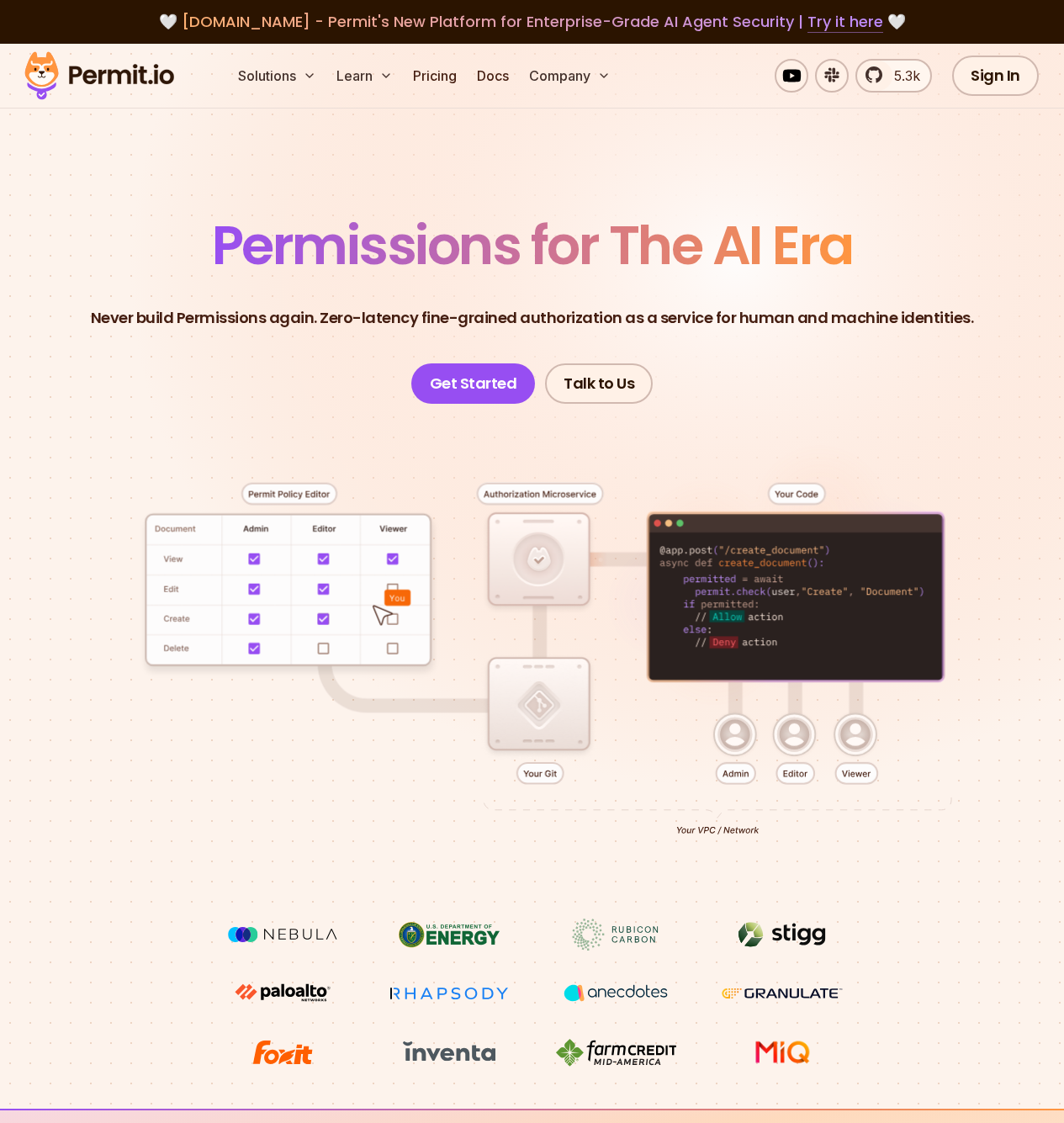
click at [834, 24] on link "Try it here" at bounding box center [846, 22] width 75 height 22
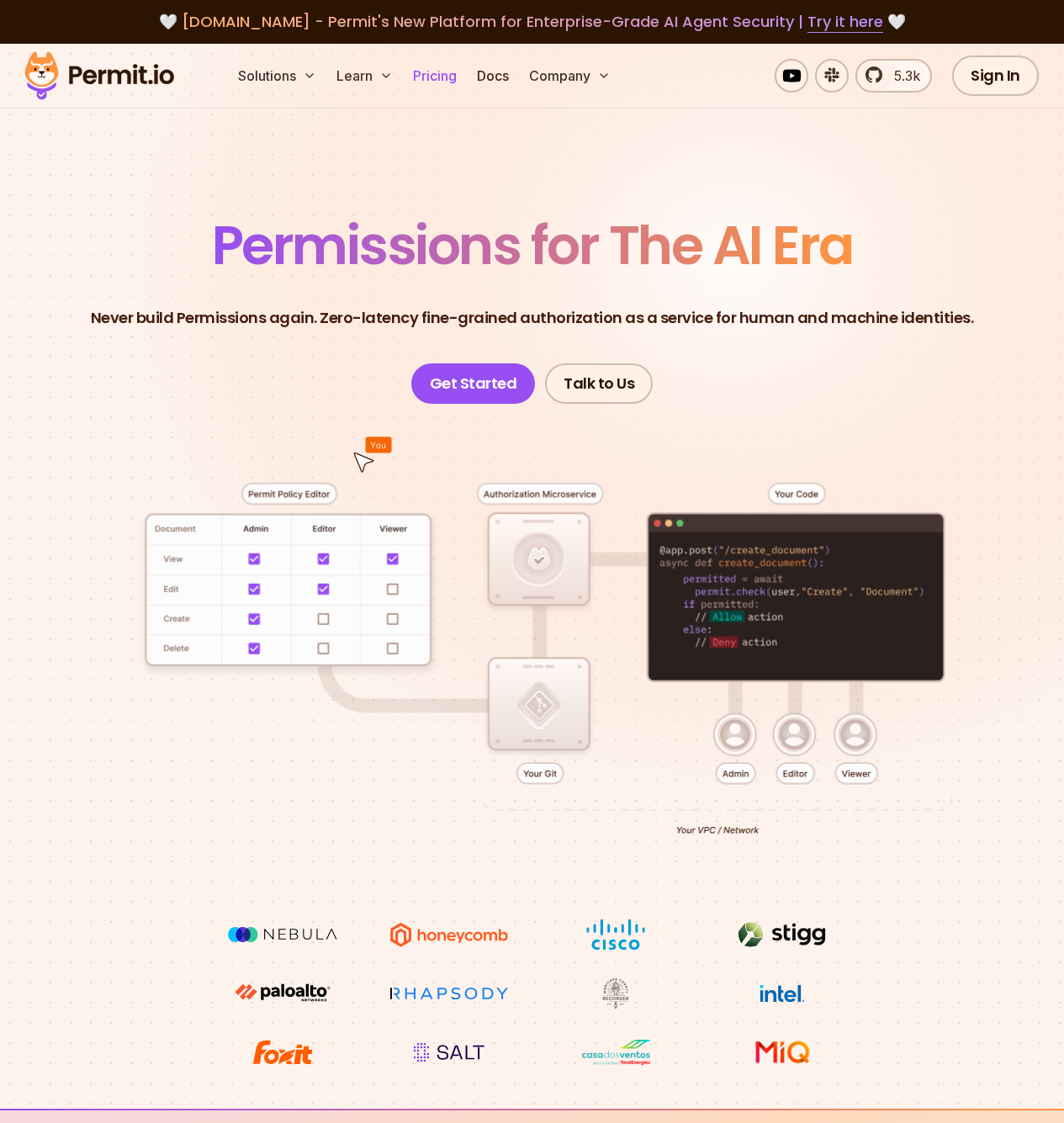
click at [433, 83] on link "Pricing" at bounding box center [435, 75] width 57 height 33
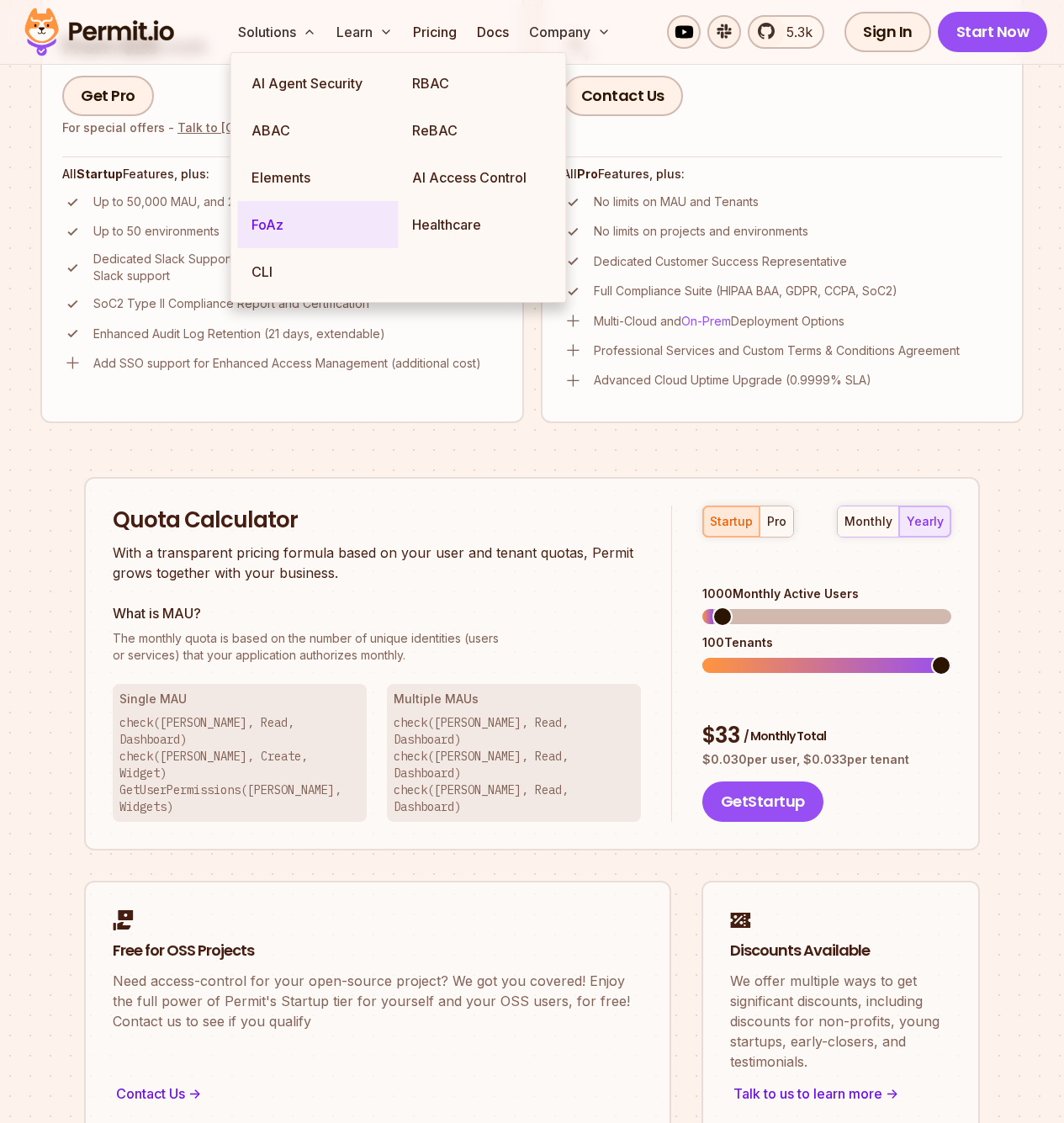
scroll to position [1444, 0]
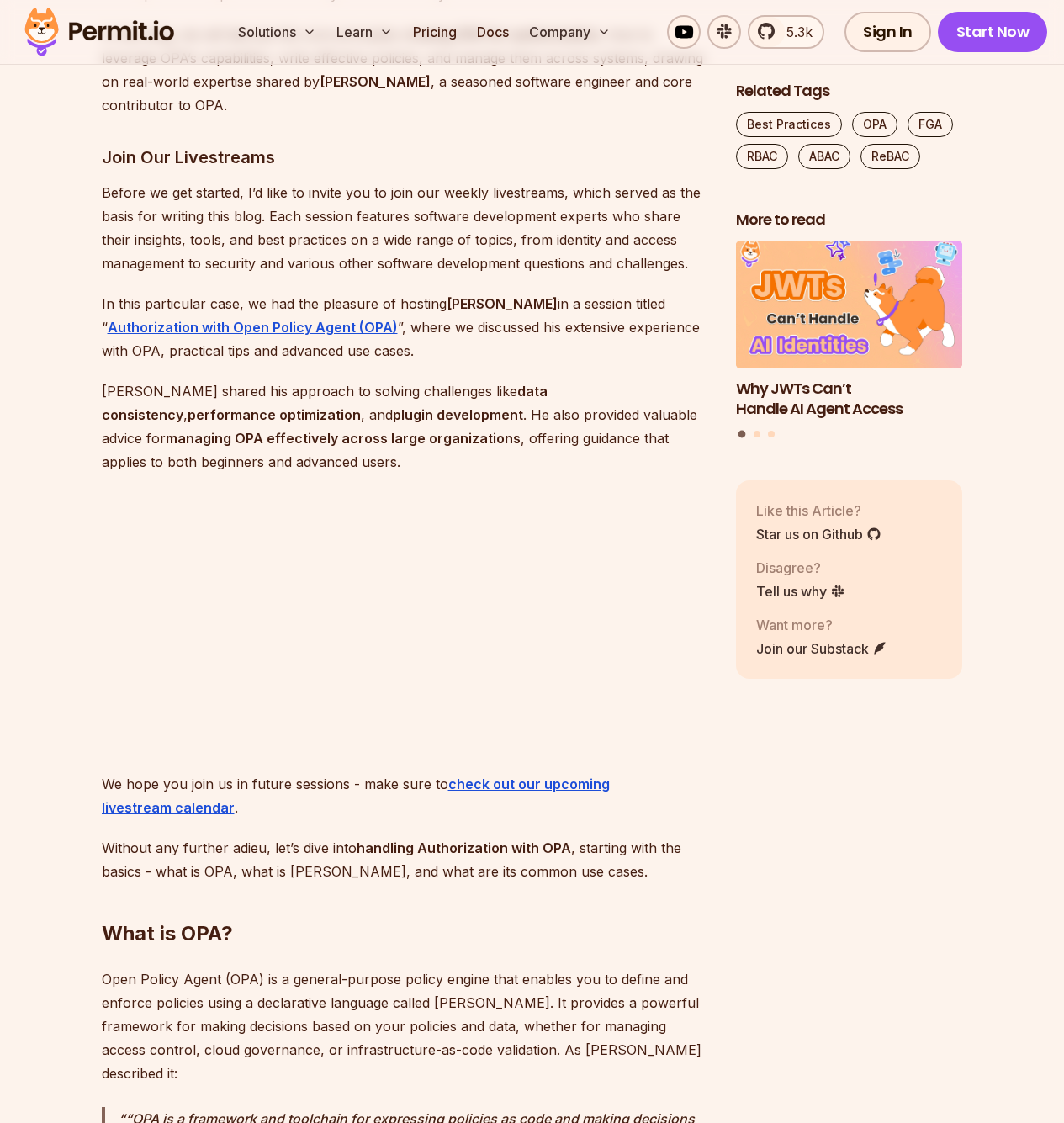
scroll to position [1593, 0]
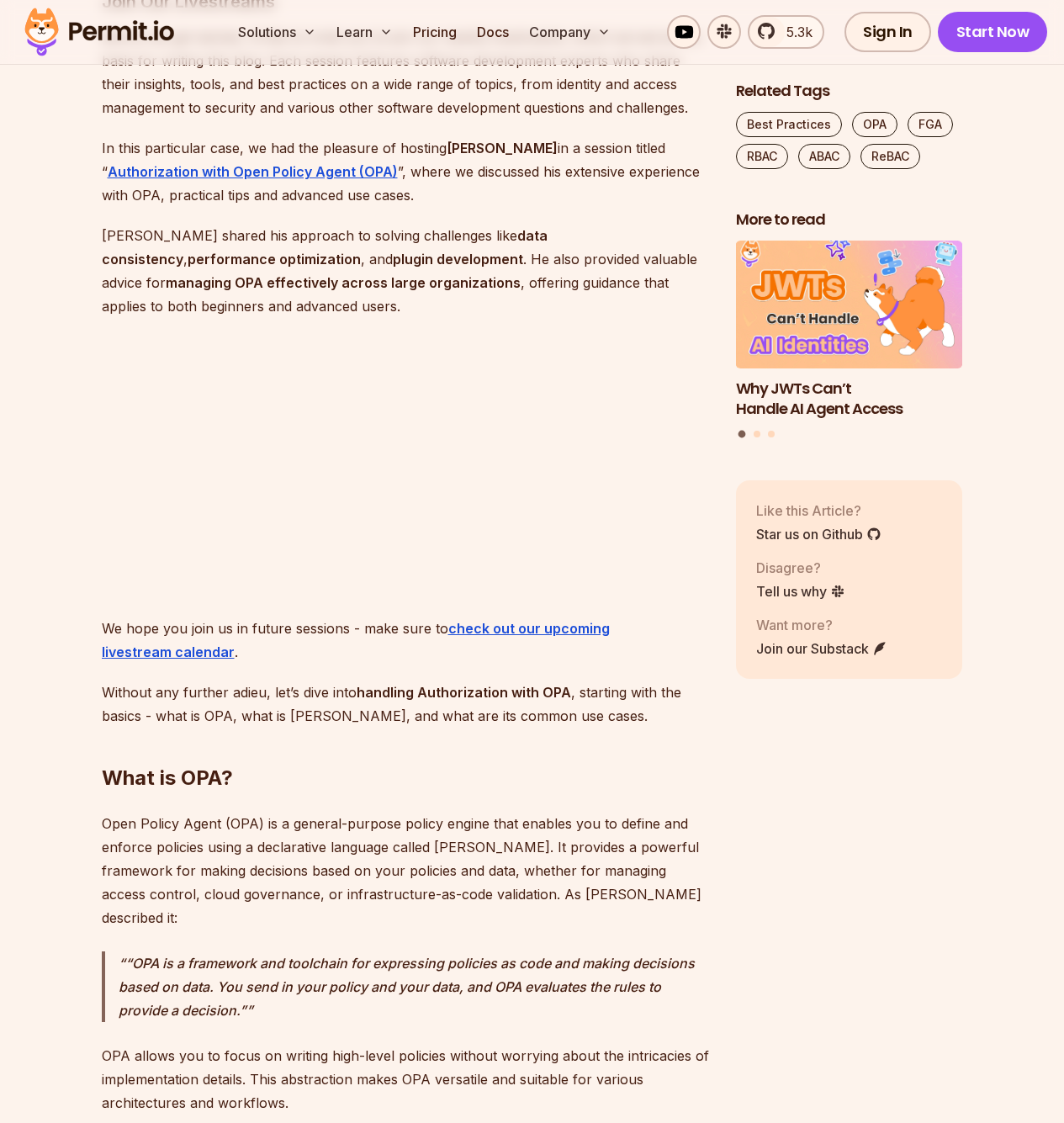
click at [111, 28] on img at bounding box center [100, 32] width 165 height 57
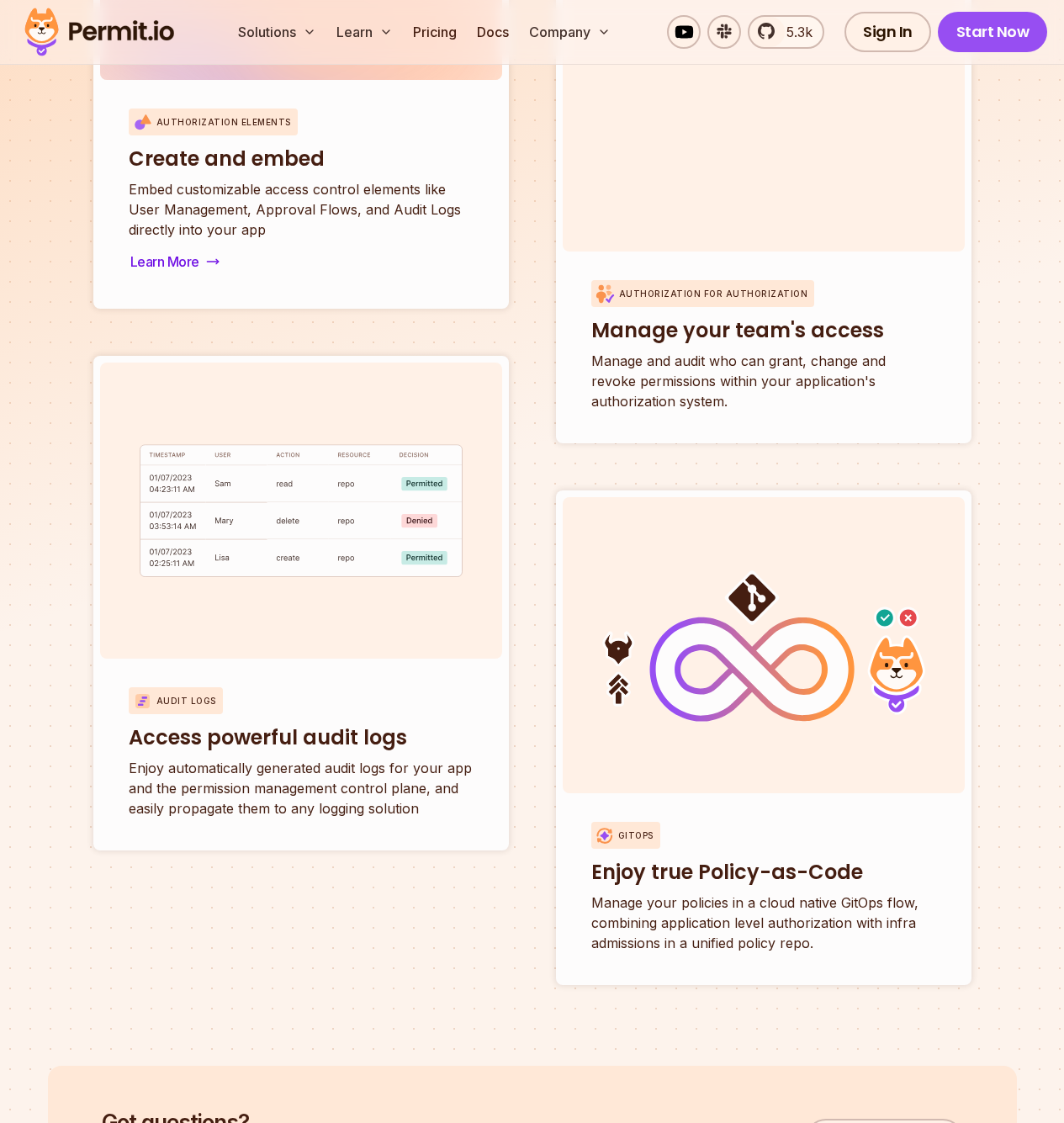
scroll to position [6239, 0]
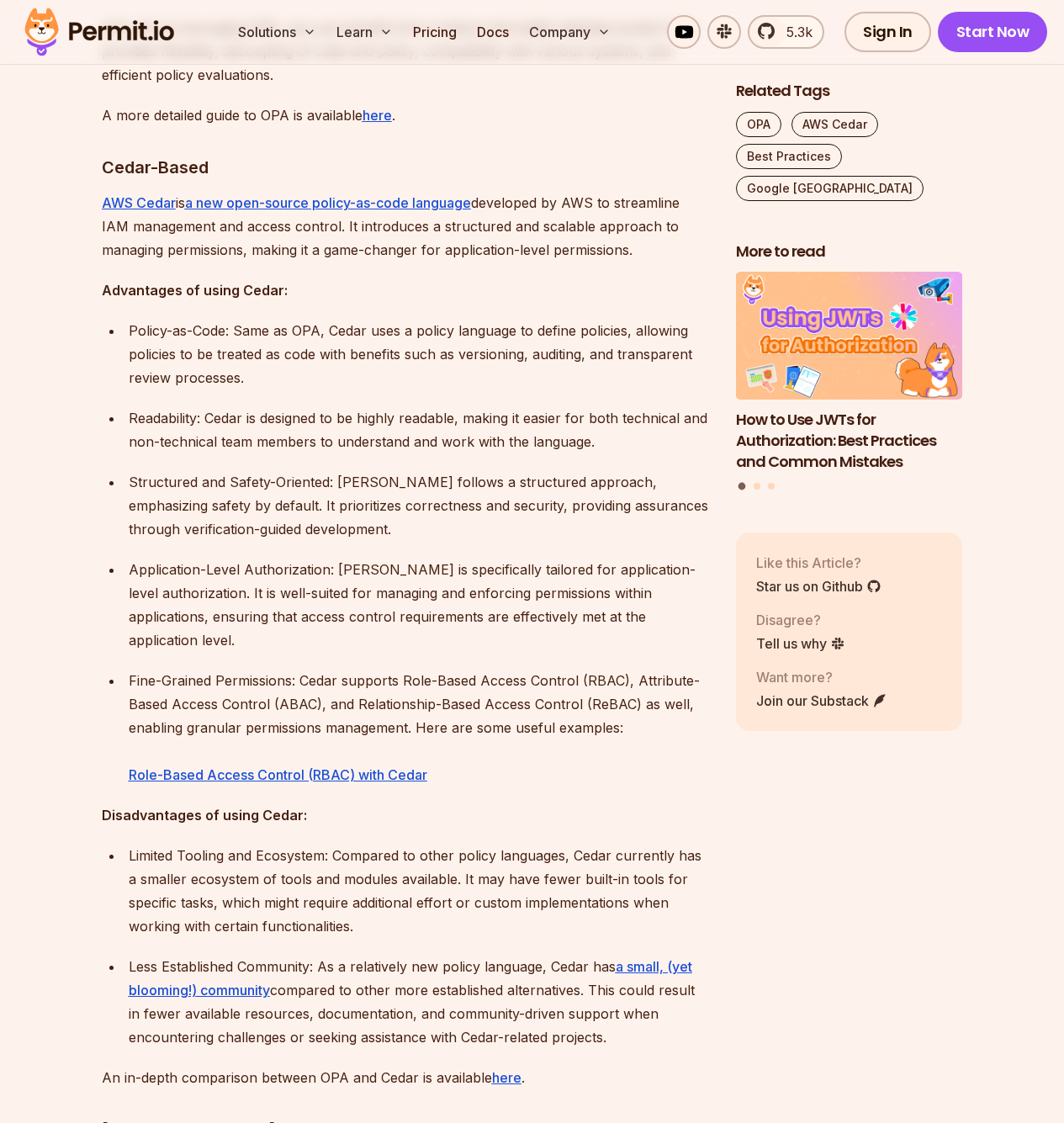
scroll to position [2366, 0]
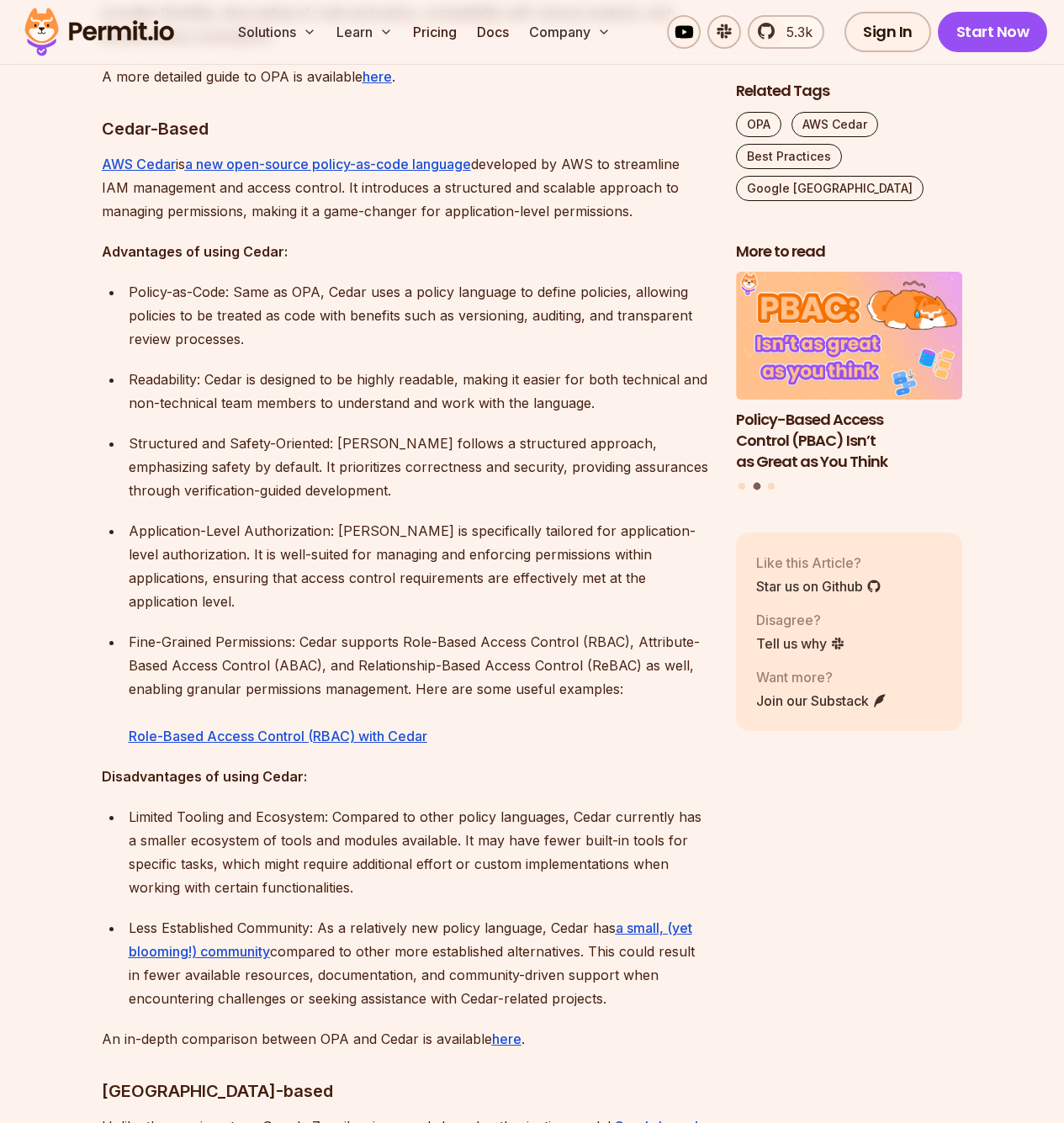
click at [180, 119] on div "Navigating the complex world of access control and authorization in modern soft…" at bounding box center [405, 521] width 608 height 3610
click at [147, 155] on u "AWS Cedar" at bounding box center [138, 163] width 74 height 17
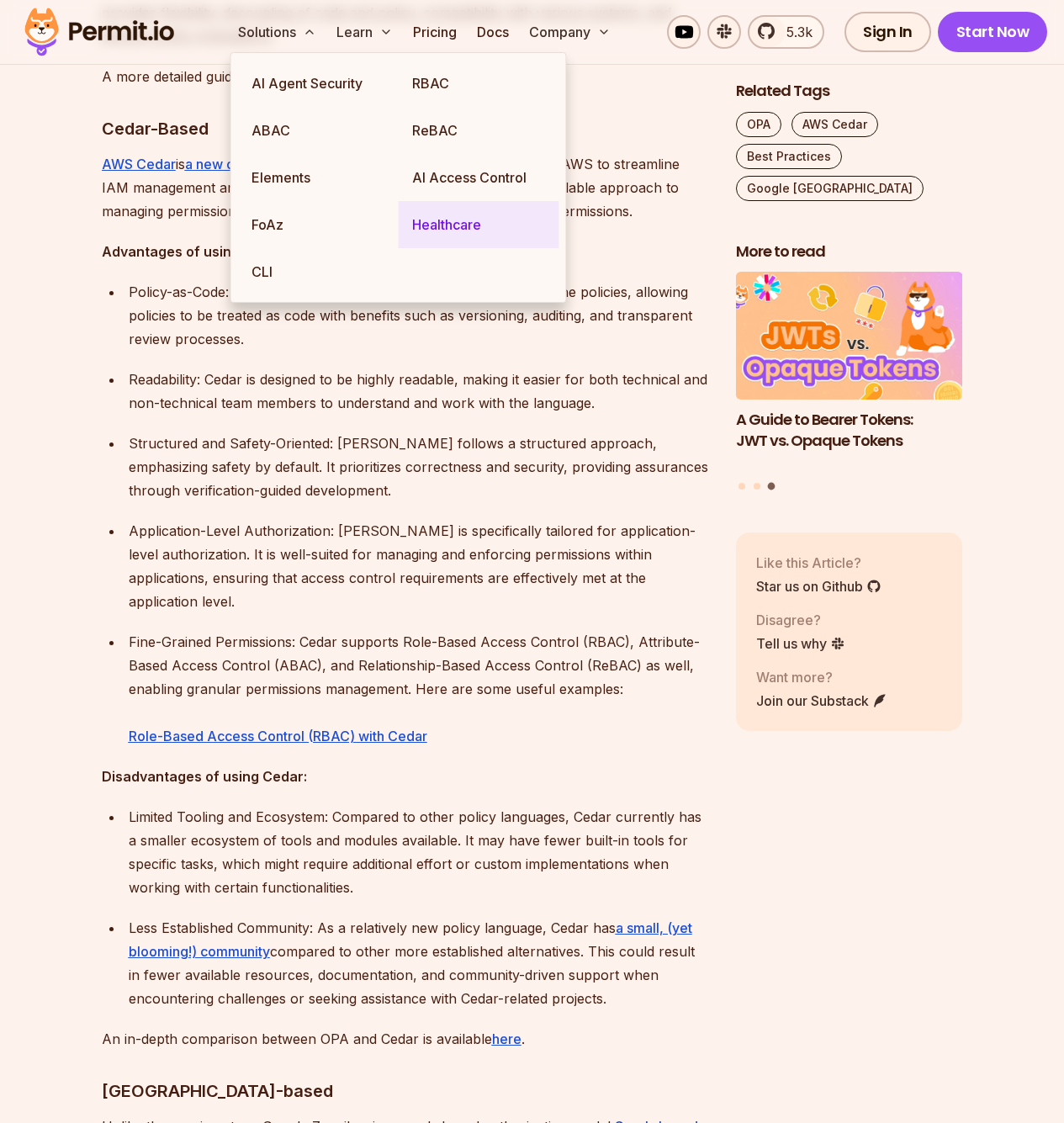
click at [479, 213] on link "Healthcare" at bounding box center [479, 224] width 161 height 47
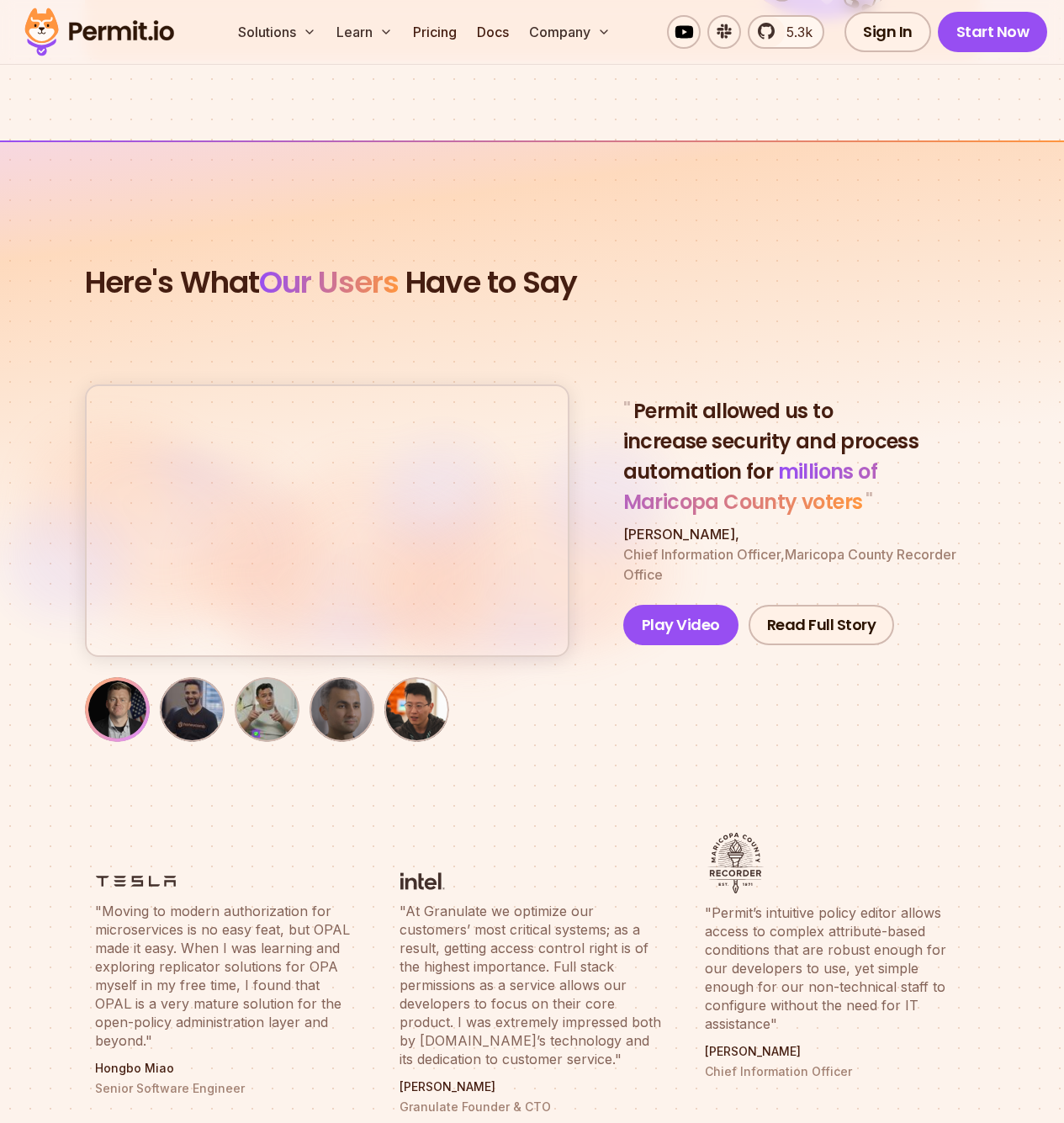
scroll to position [6667, 0]
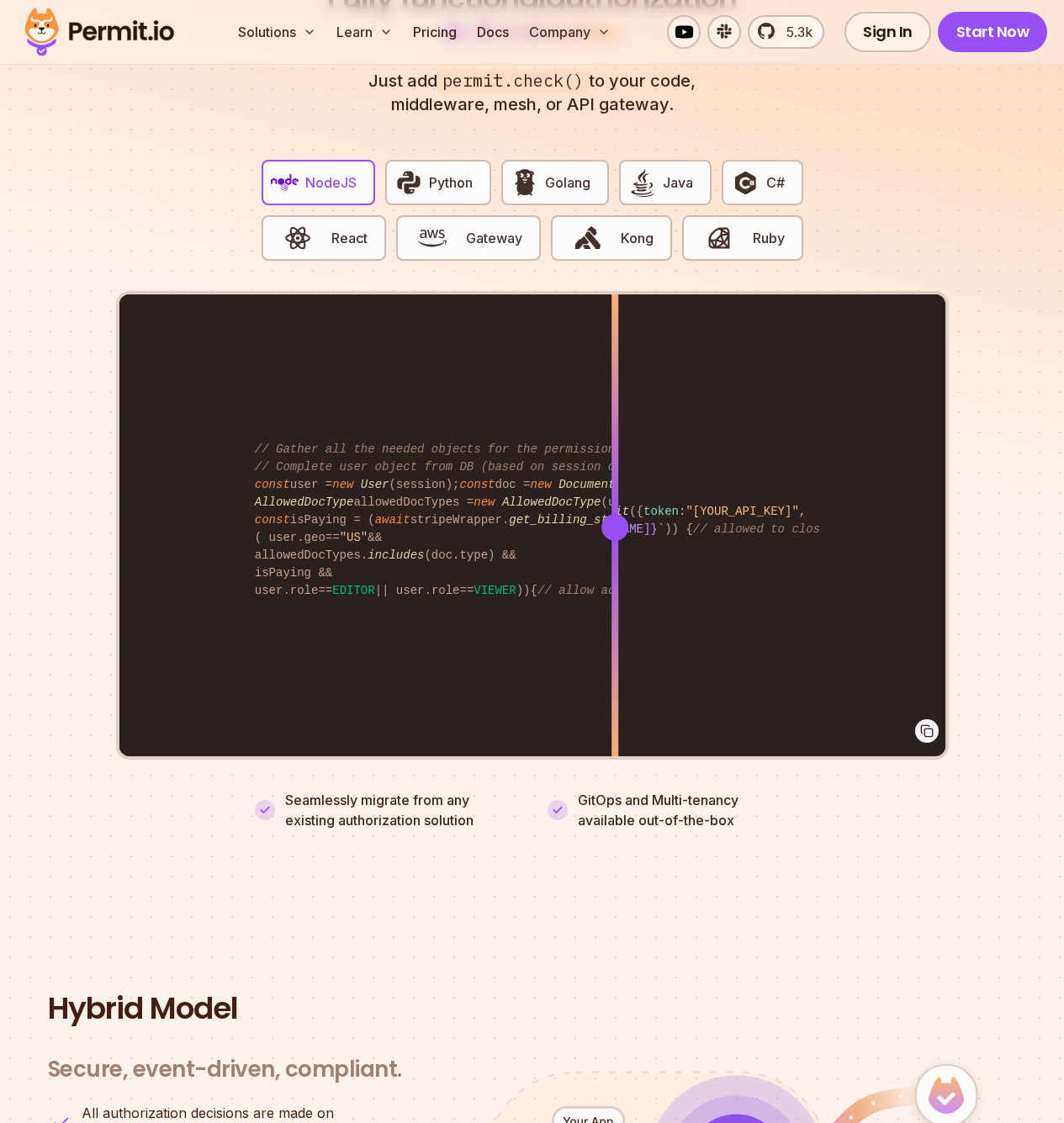
scroll to position [3255, 0]
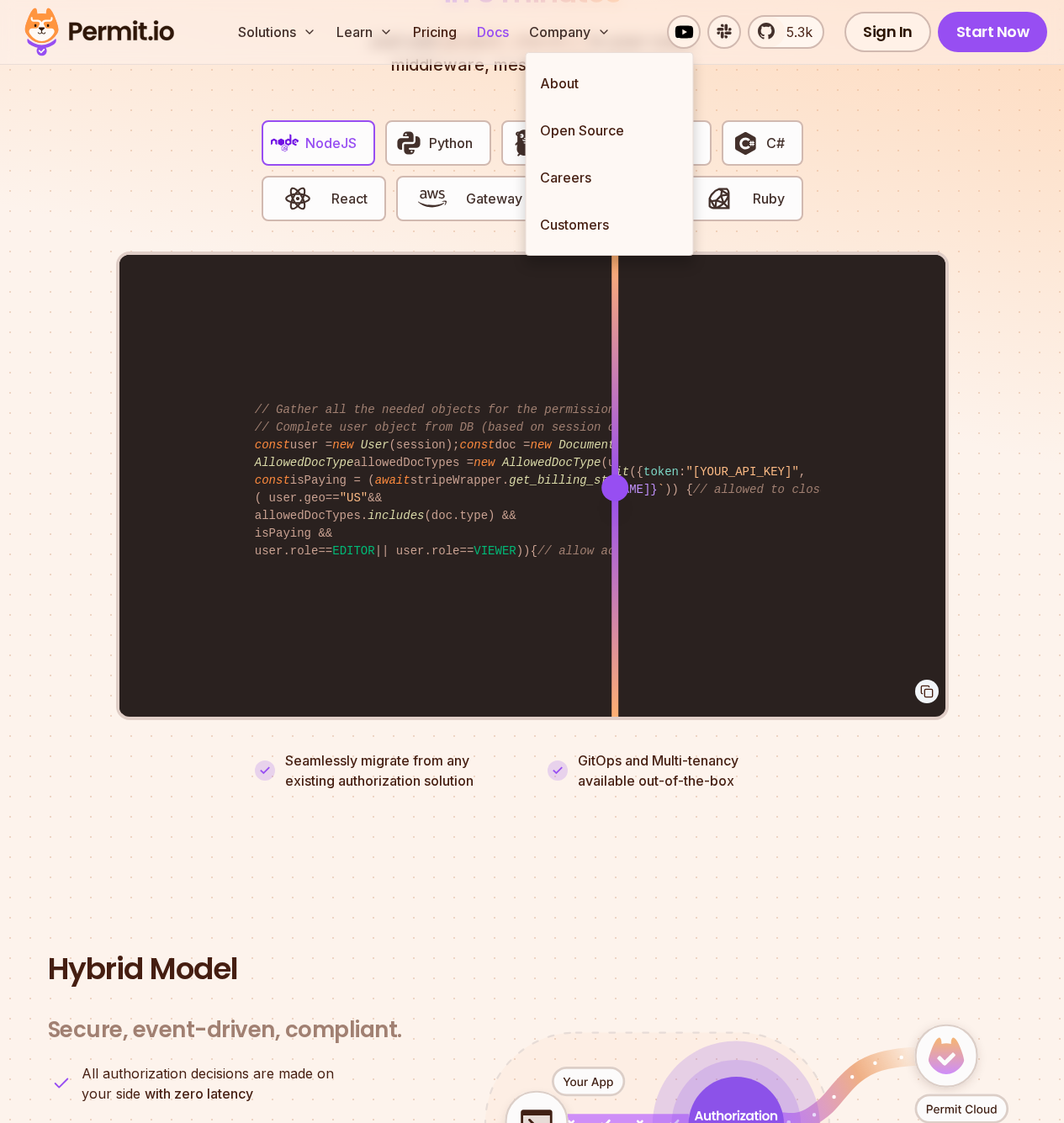
click at [504, 39] on link "Docs" at bounding box center [493, 31] width 46 height 33
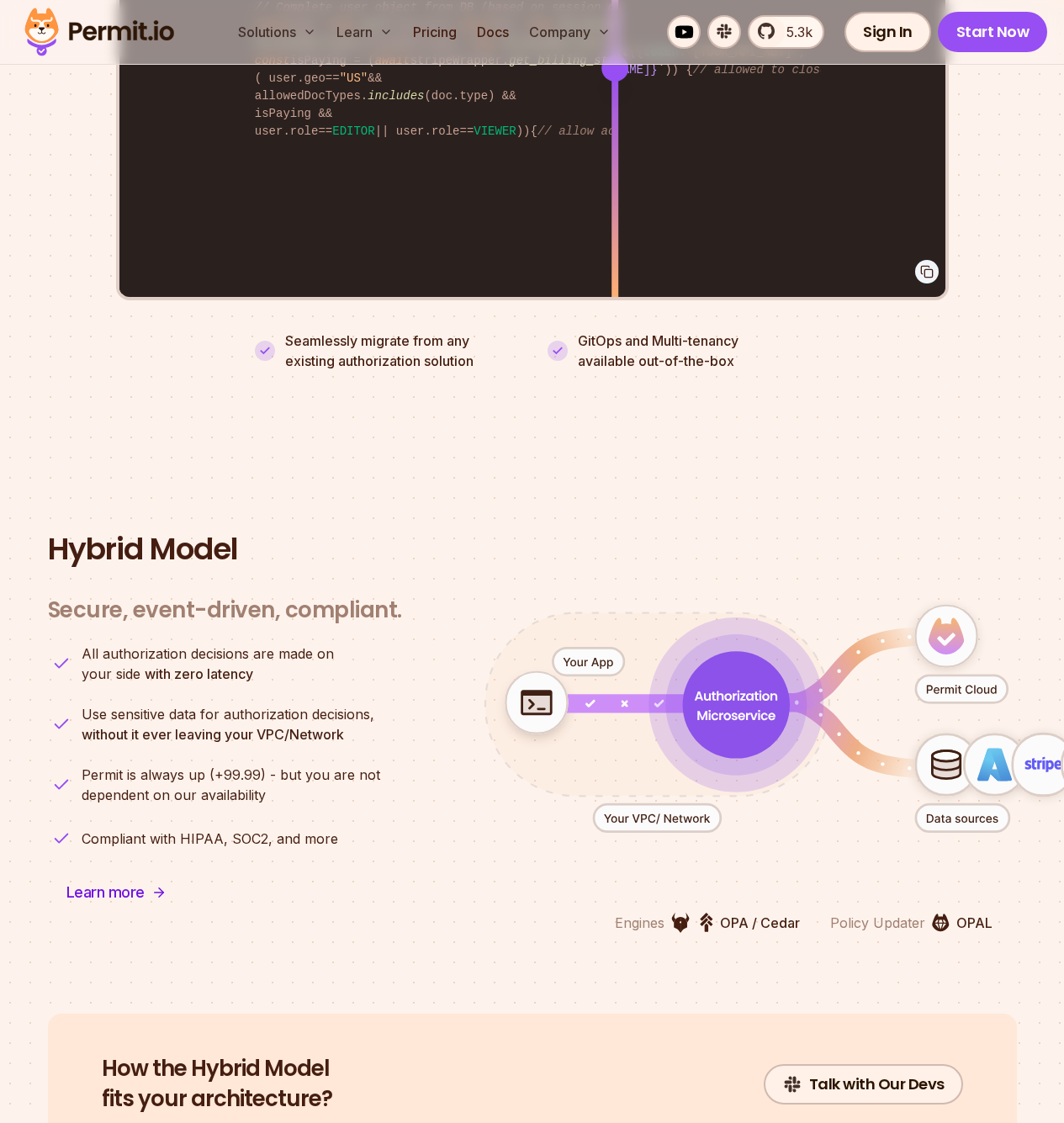
scroll to position [4397, 0]
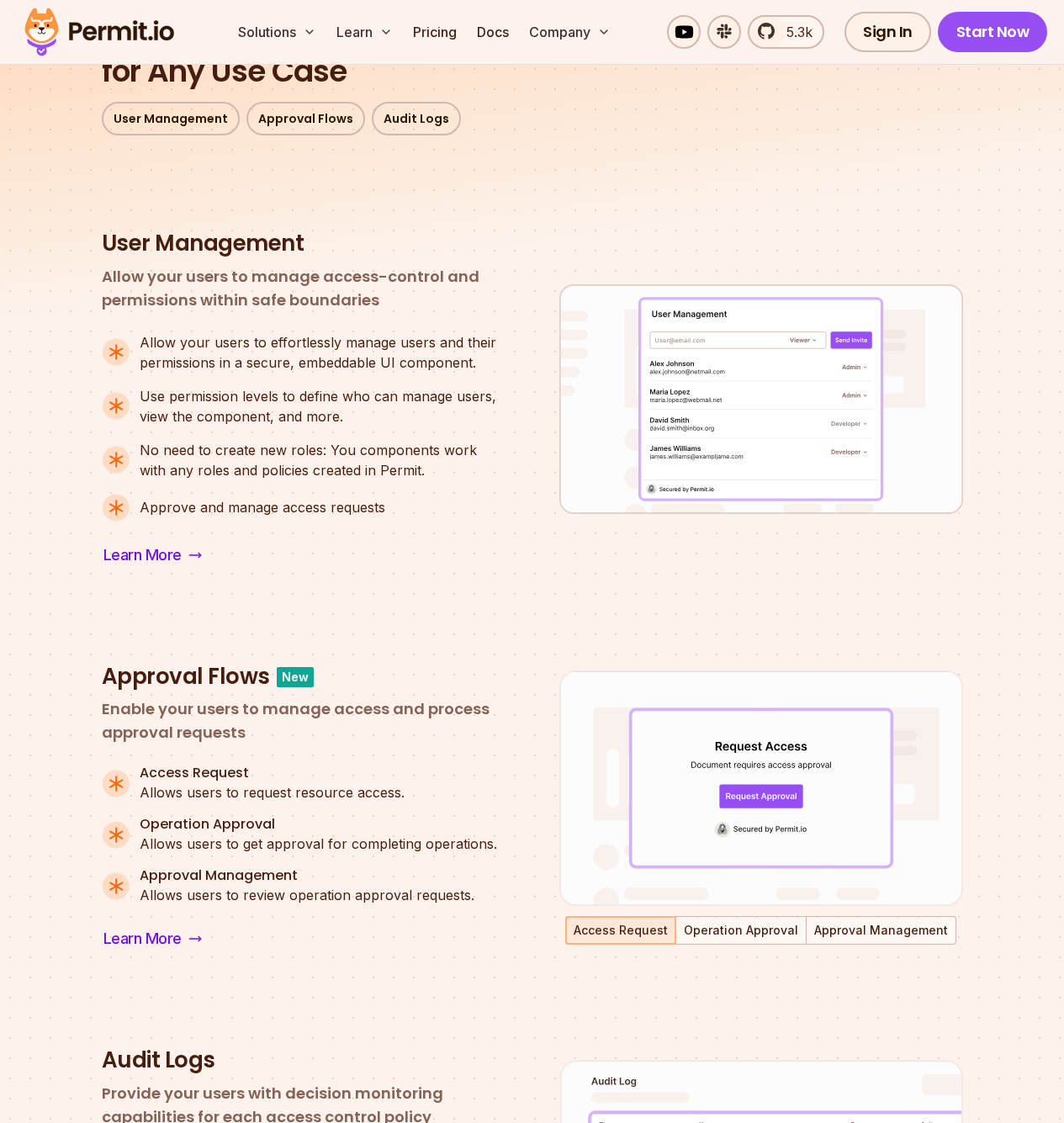
scroll to position [916, 0]
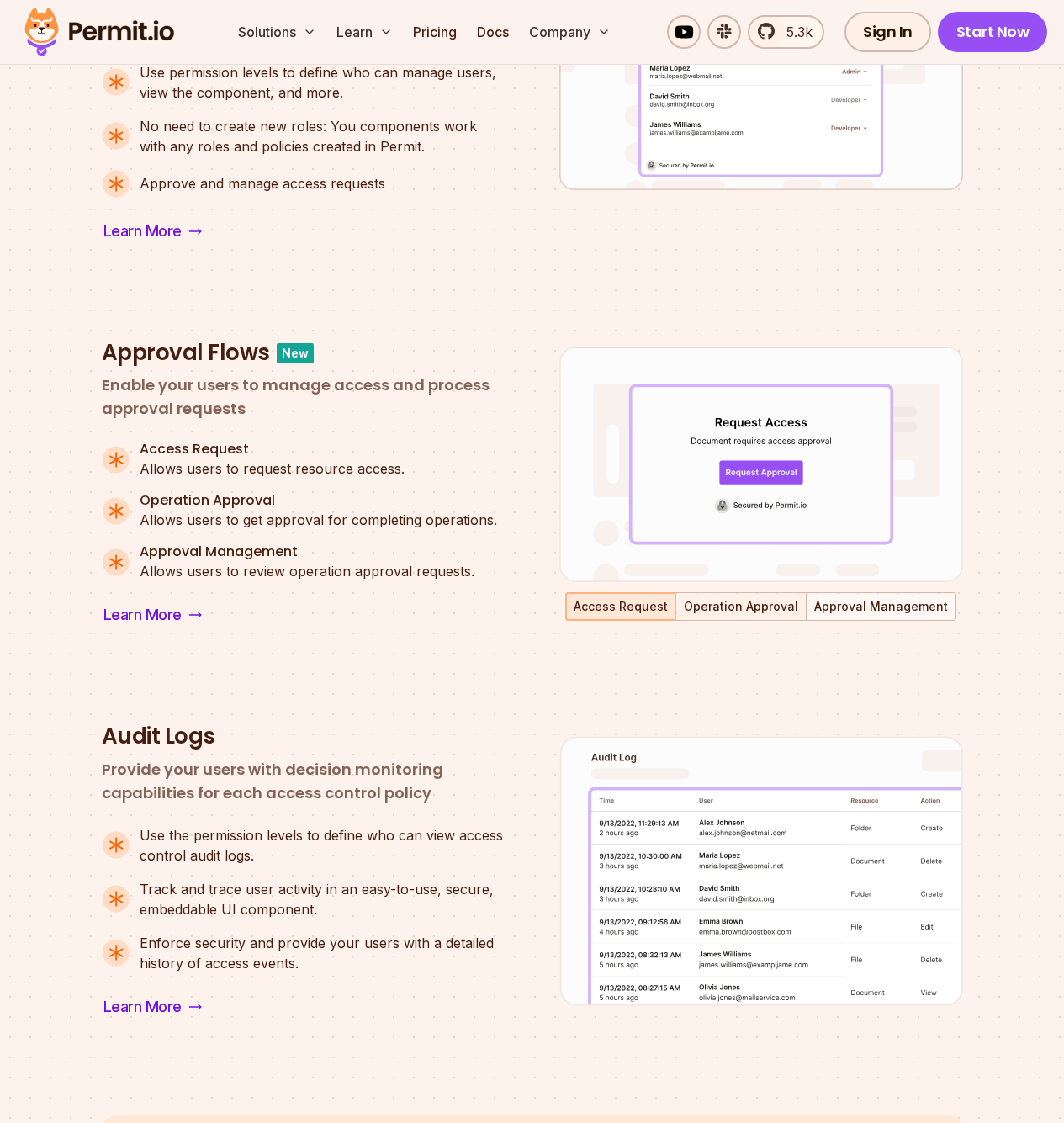
click at [745, 598] on button "Operation Approval" at bounding box center [741, 607] width 128 height 25
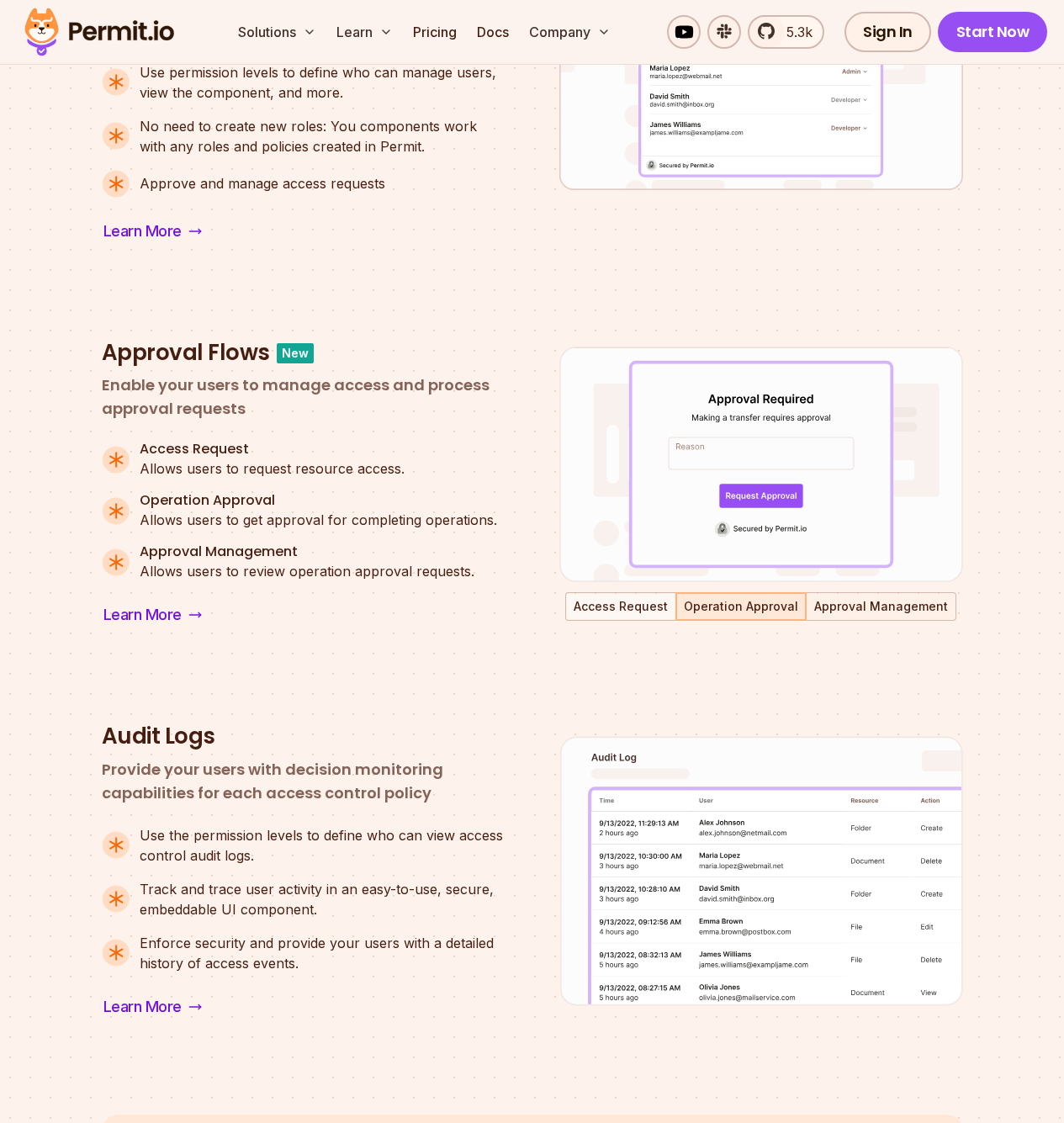
click at [889, 612] on button "Approval Management" at bounding box center [882, 607] width 147 height 25
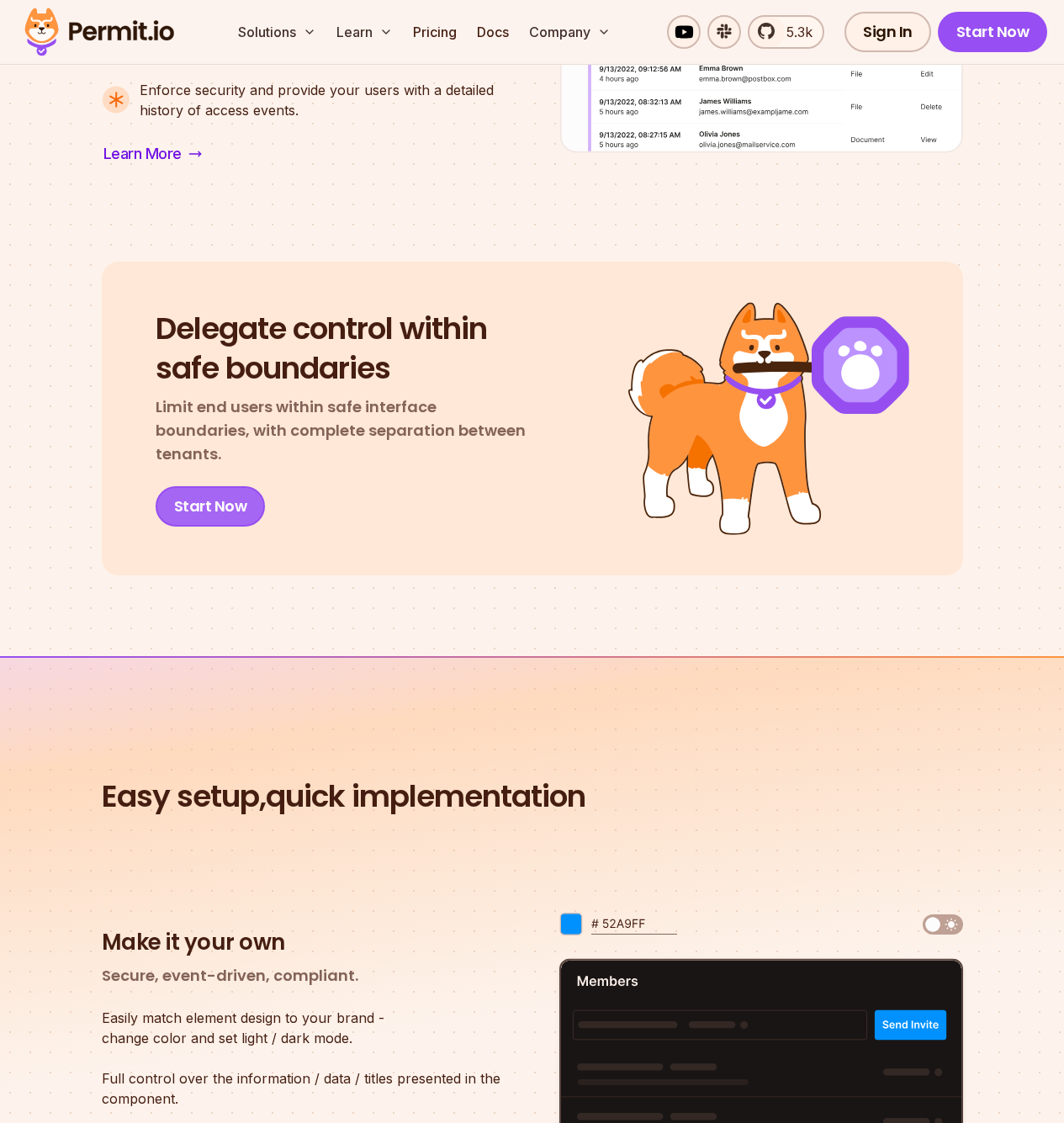
scroll to position [2257, 0]
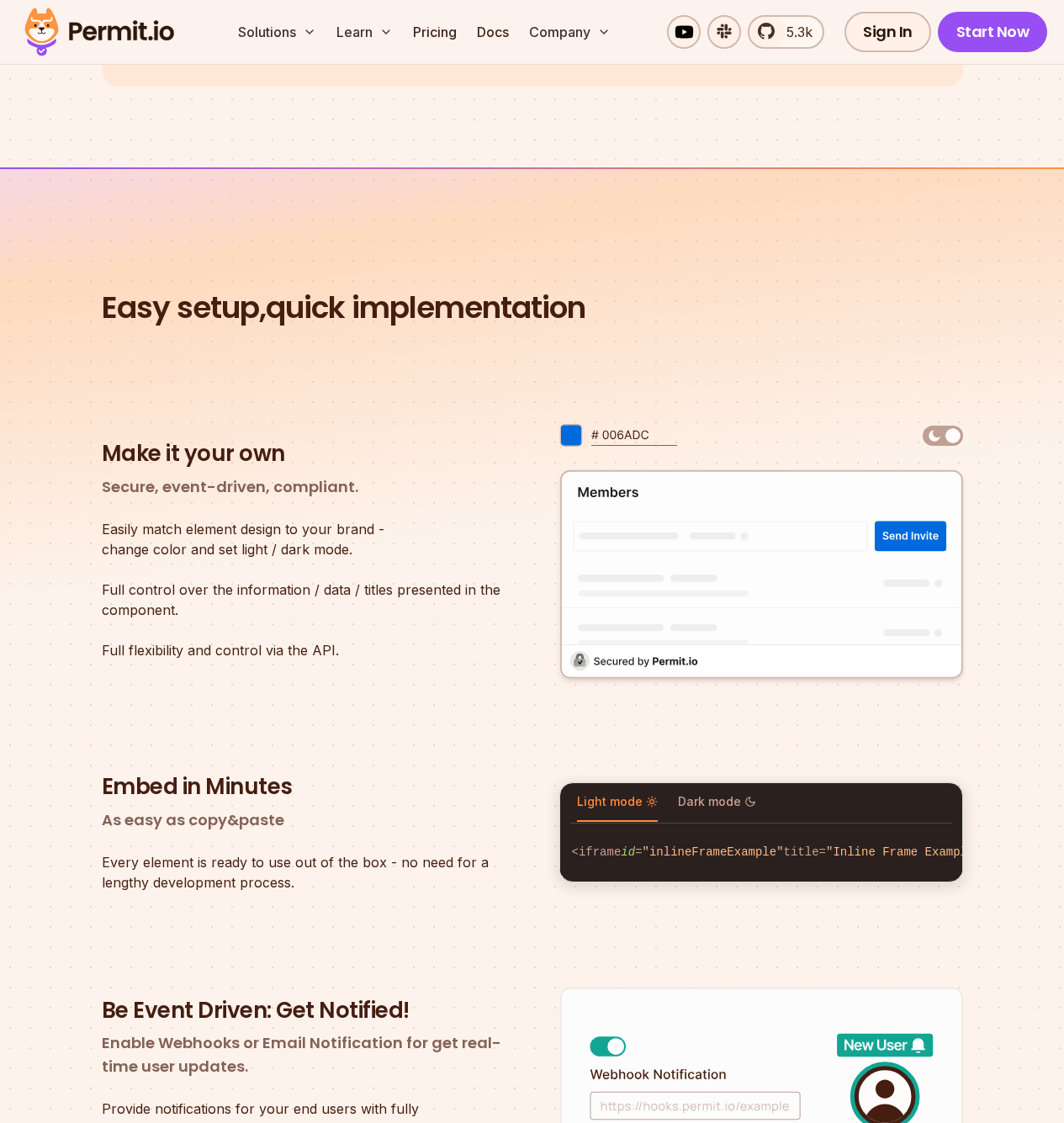
click at [943, 427] on img at bounding box center [943, 435] width 40 height 20
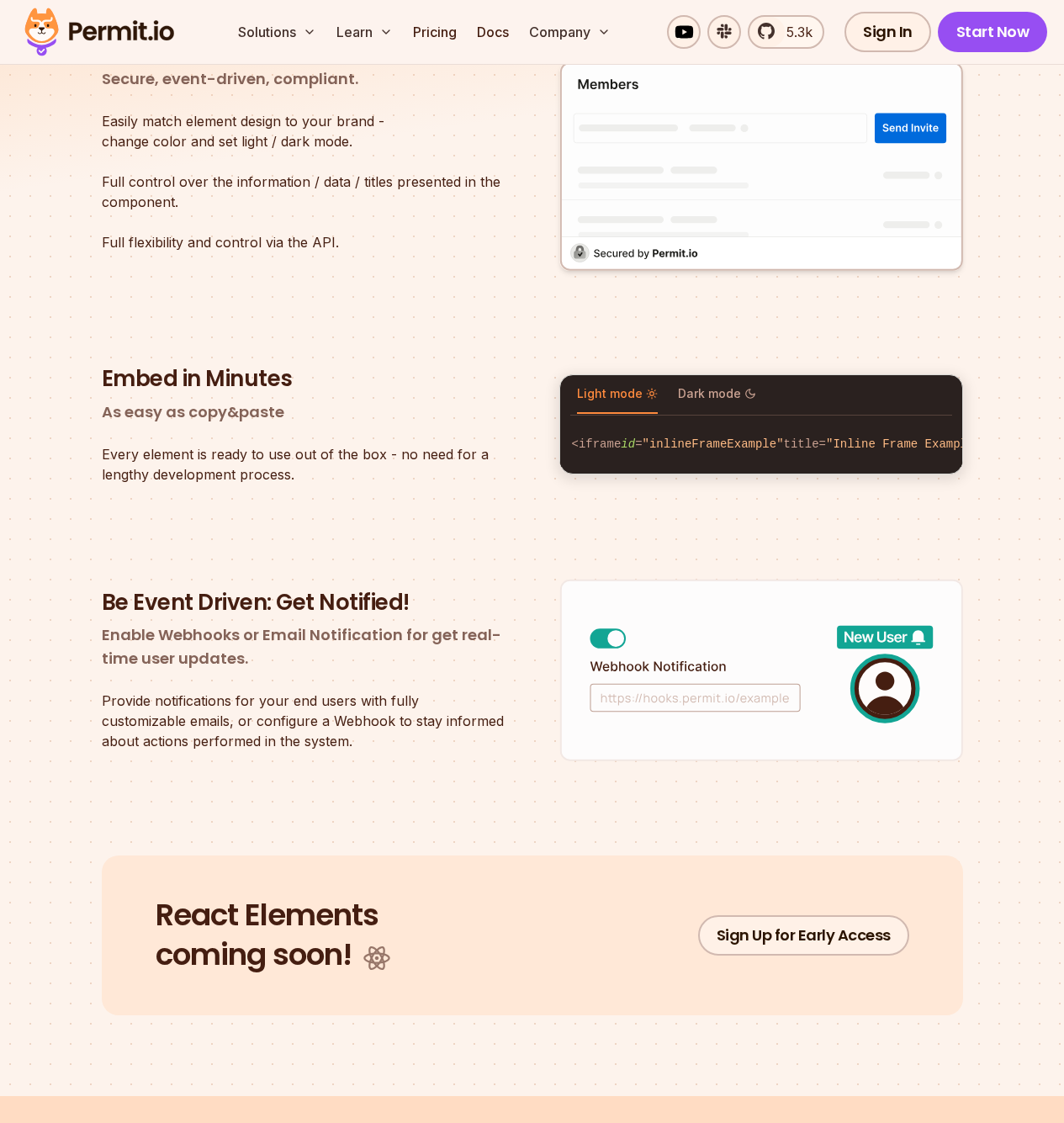
scroll to position [2764, 0]
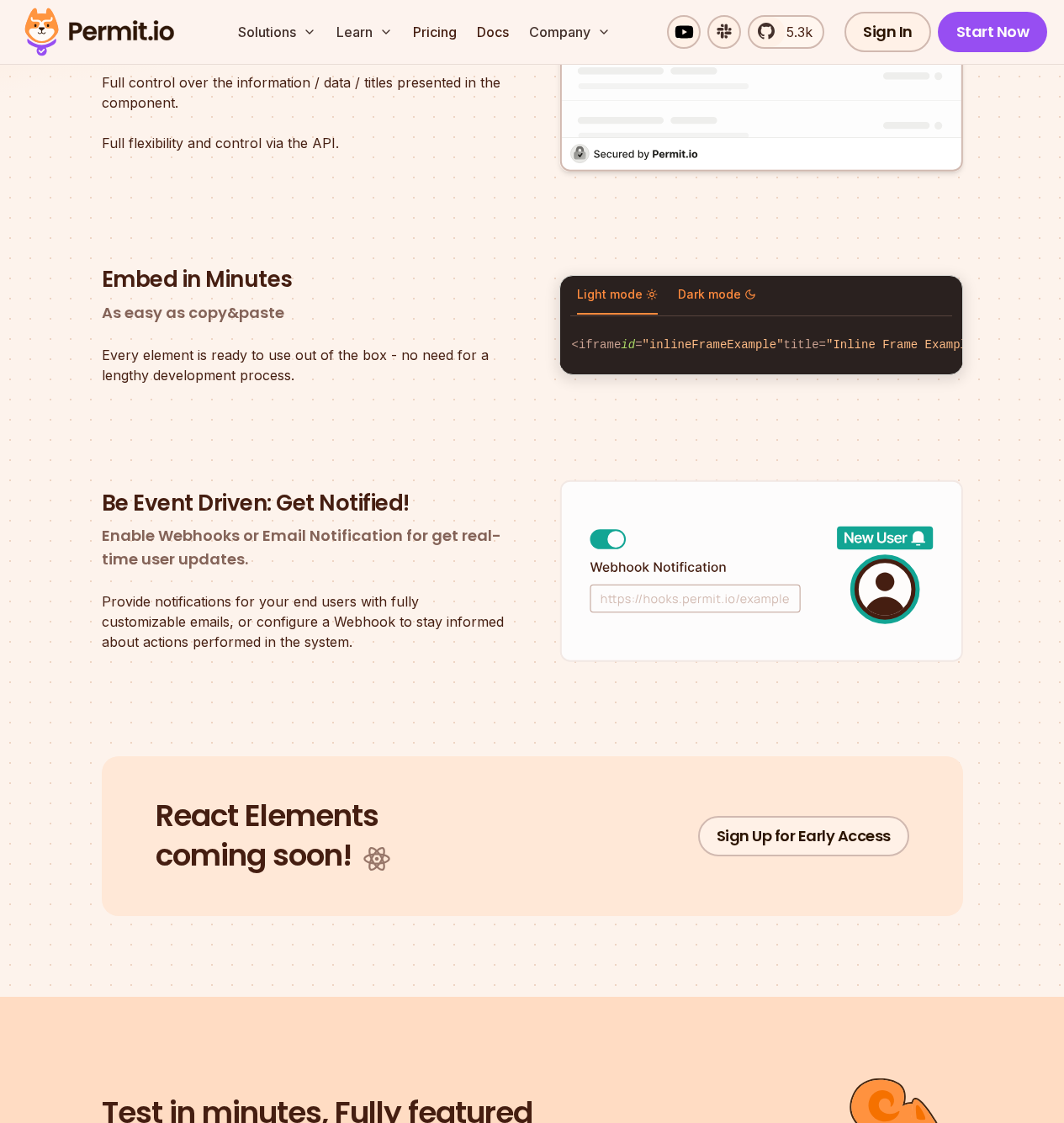
click at [703, 276] on button "Dark mode" at bounding box center [717, 294] width 78 height 39
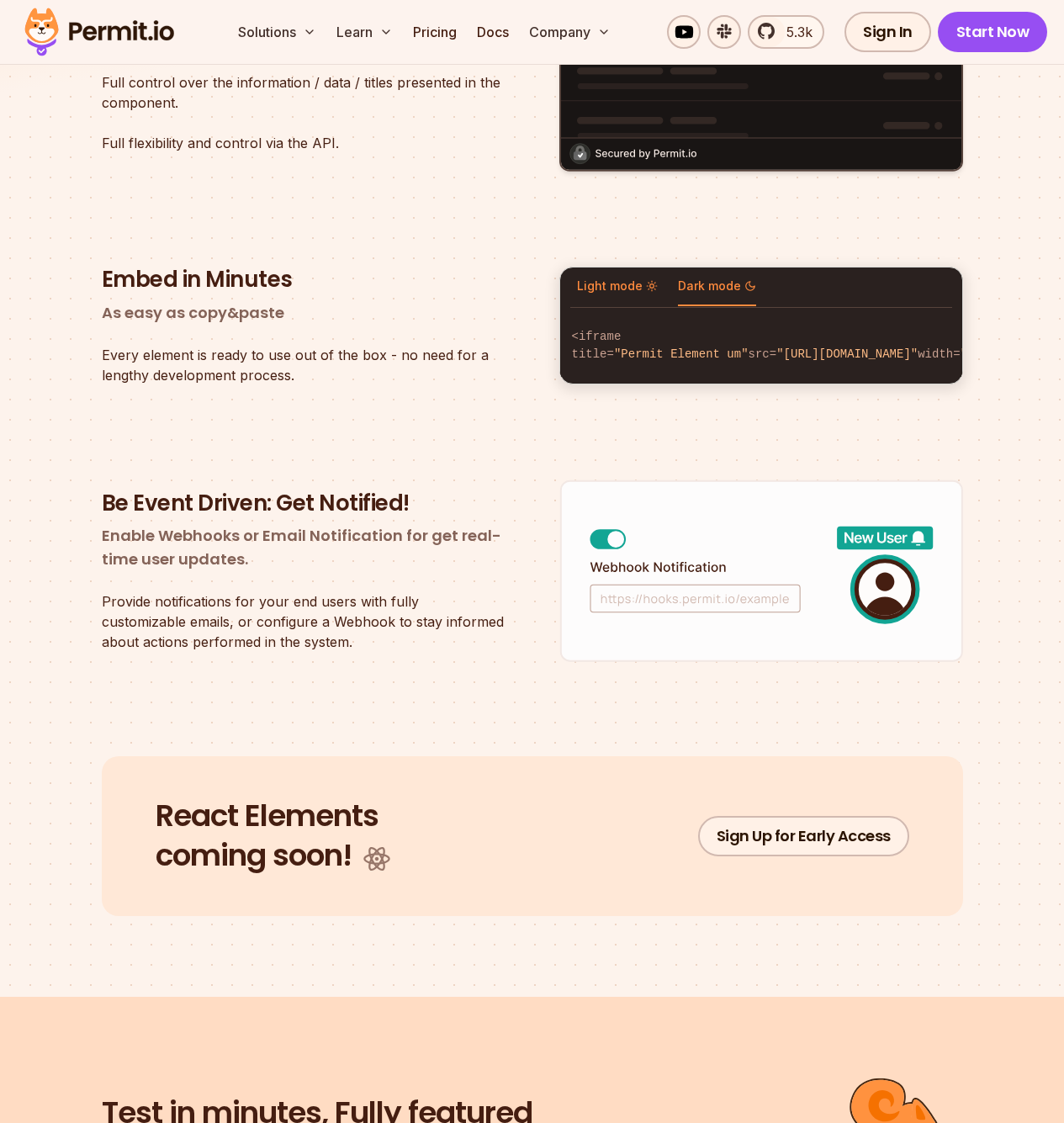
click at [610, 277] on span "Light mode" at bounding box center [618, 285] width 81 height 17
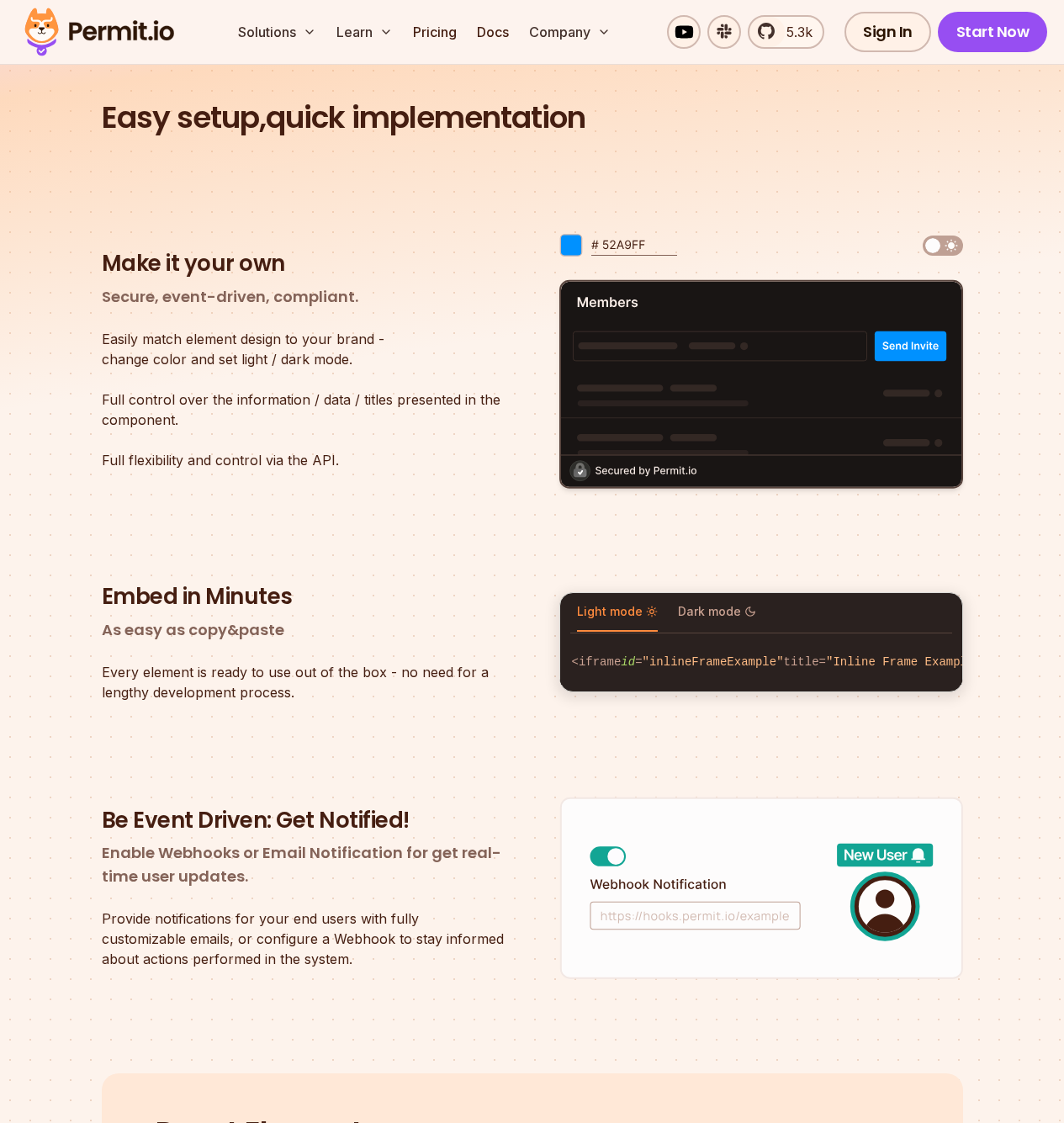
scroll to position [1927, 0]
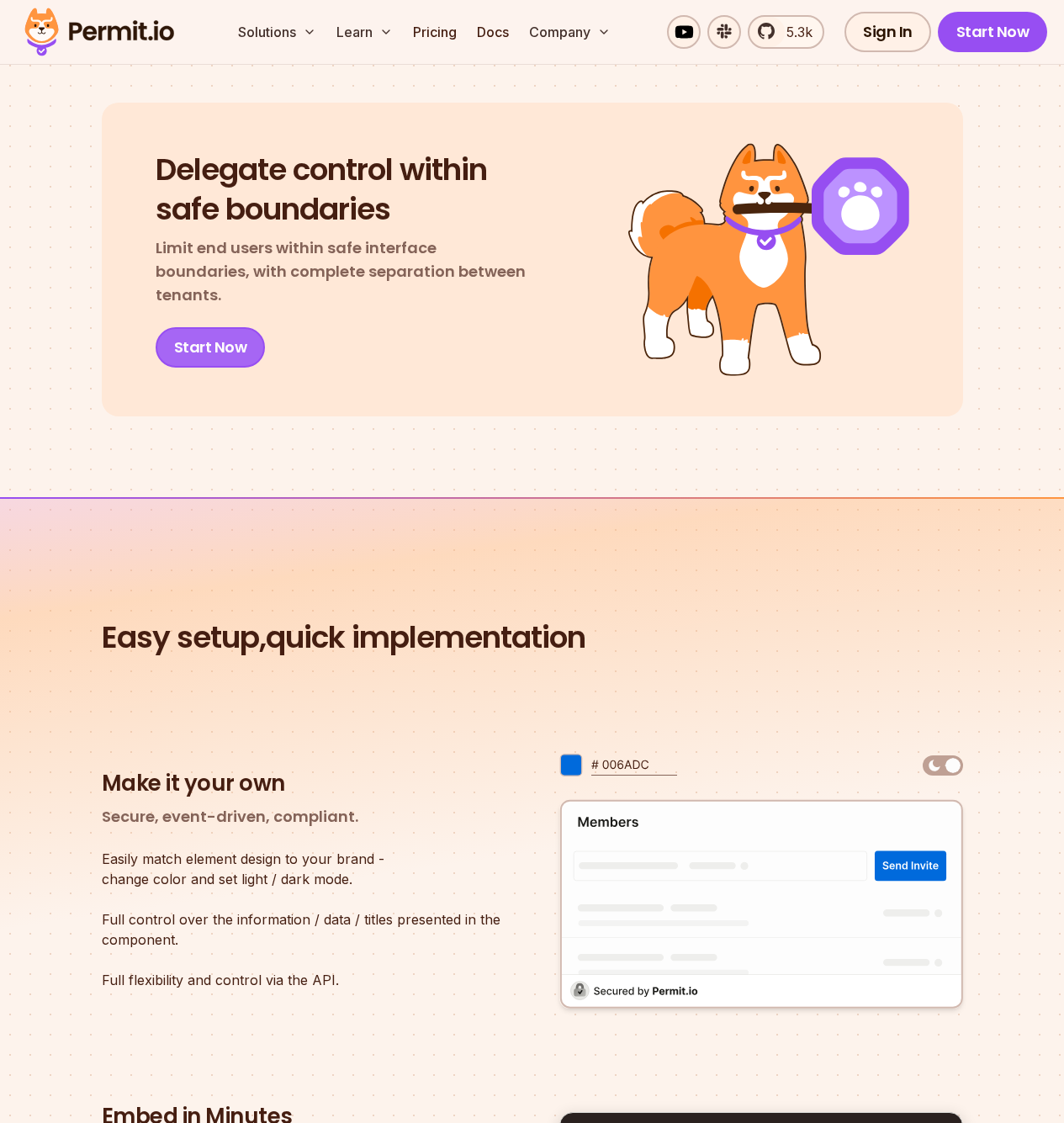
click at [237, 329] on link "Start Now" at bounding box center [210, 347] width 110 height 40
